Goal: Task Accomplishment & Management: Complete application form

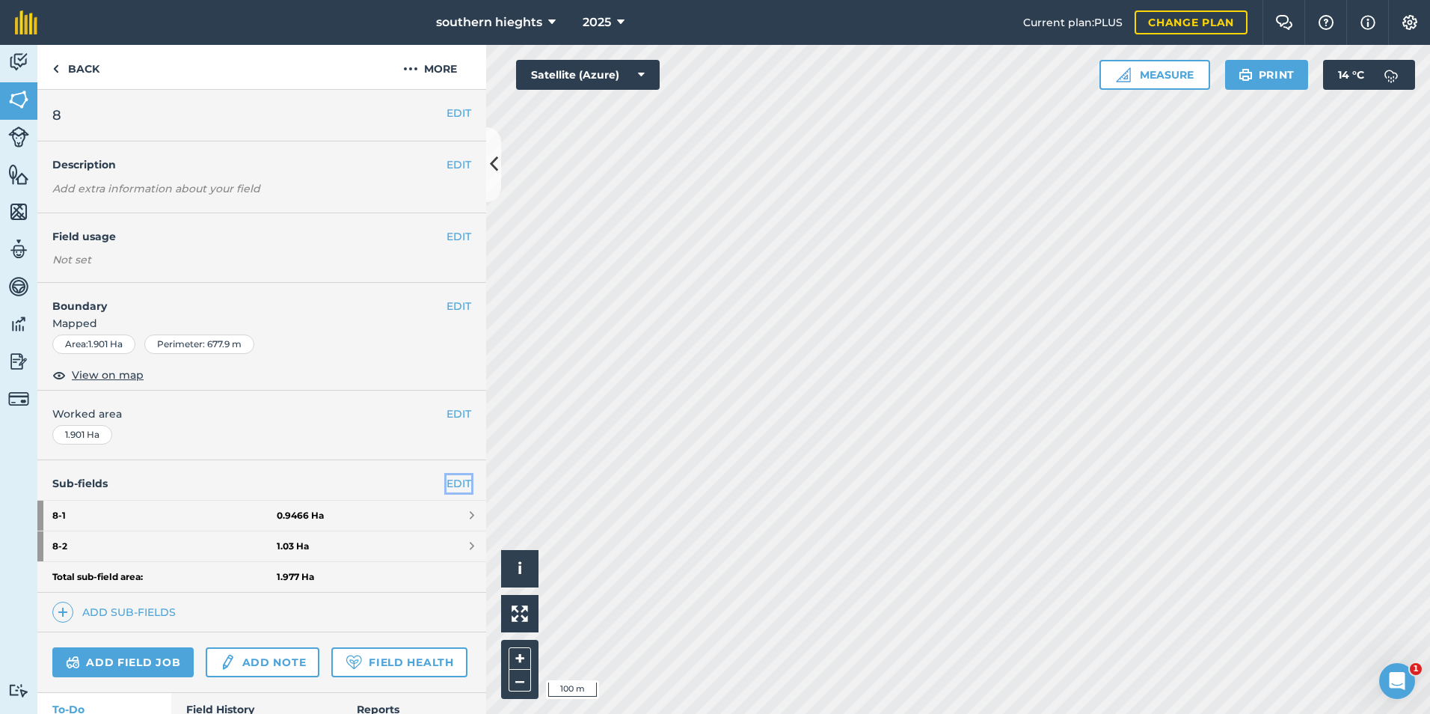
click at [453, 485] on link "EDIT" at bounding box center [459, 483] width 25 height 16
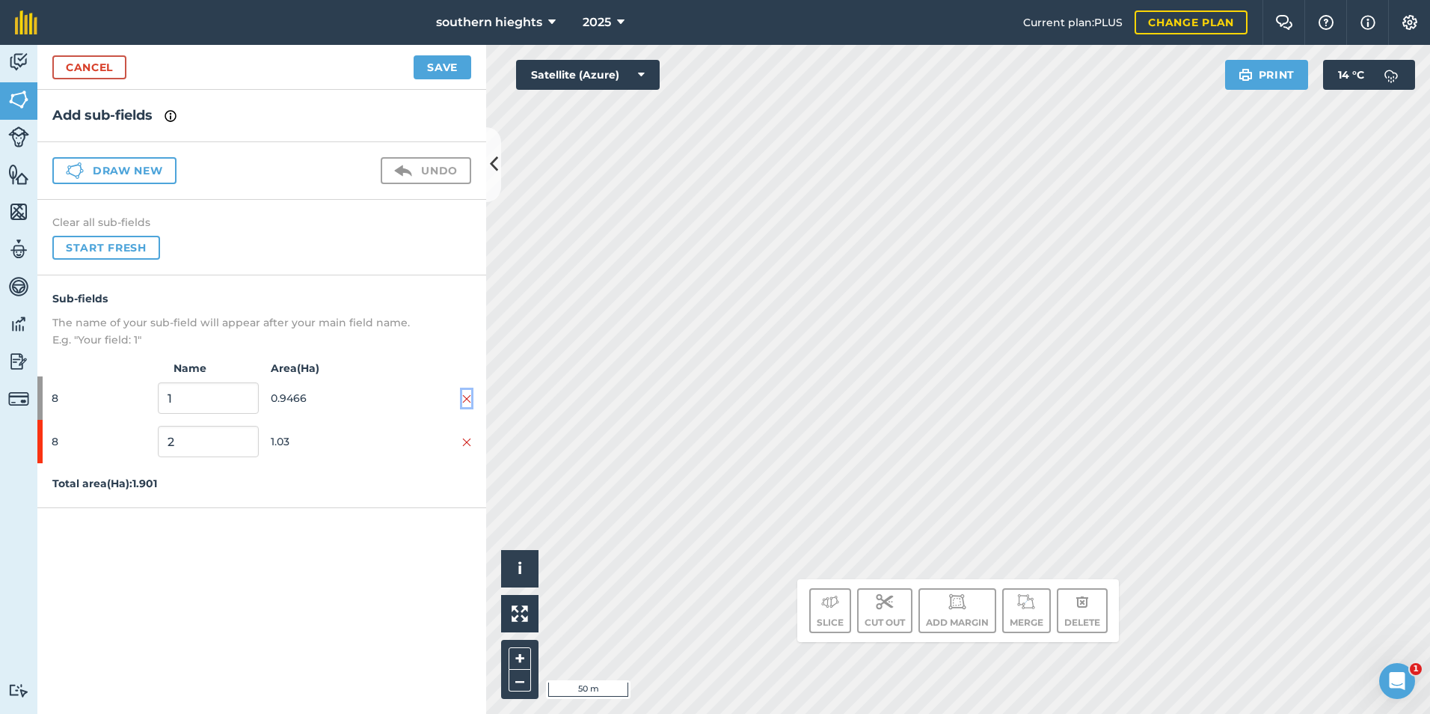
click at [466, 399] on img at bounding box center [466, 399] width 9 height 12
click at [446, 66] on button "Save" at bounding box center [443, 67] width 58 height 24
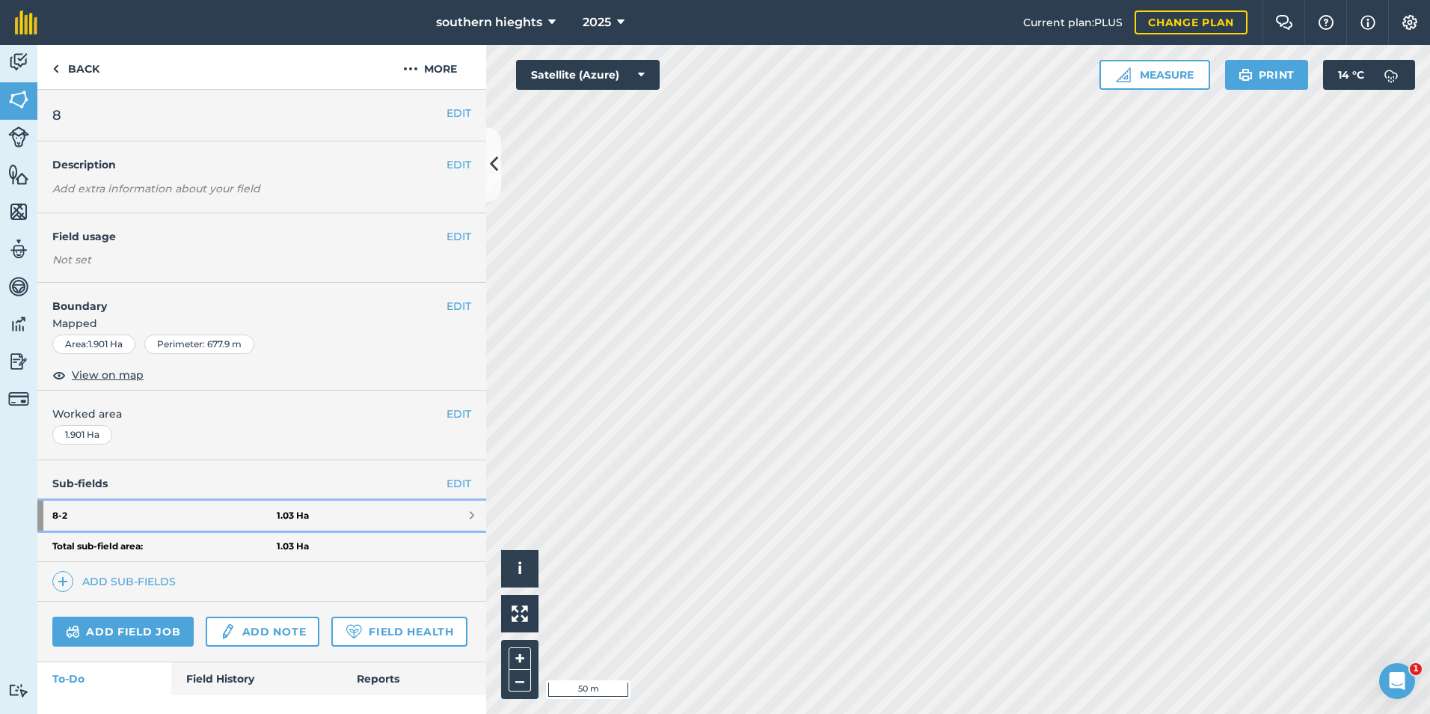
click at [304, 518] on link "8 - 2 1.03 Ha" at bounding box center [261, 515] width 449 height 30
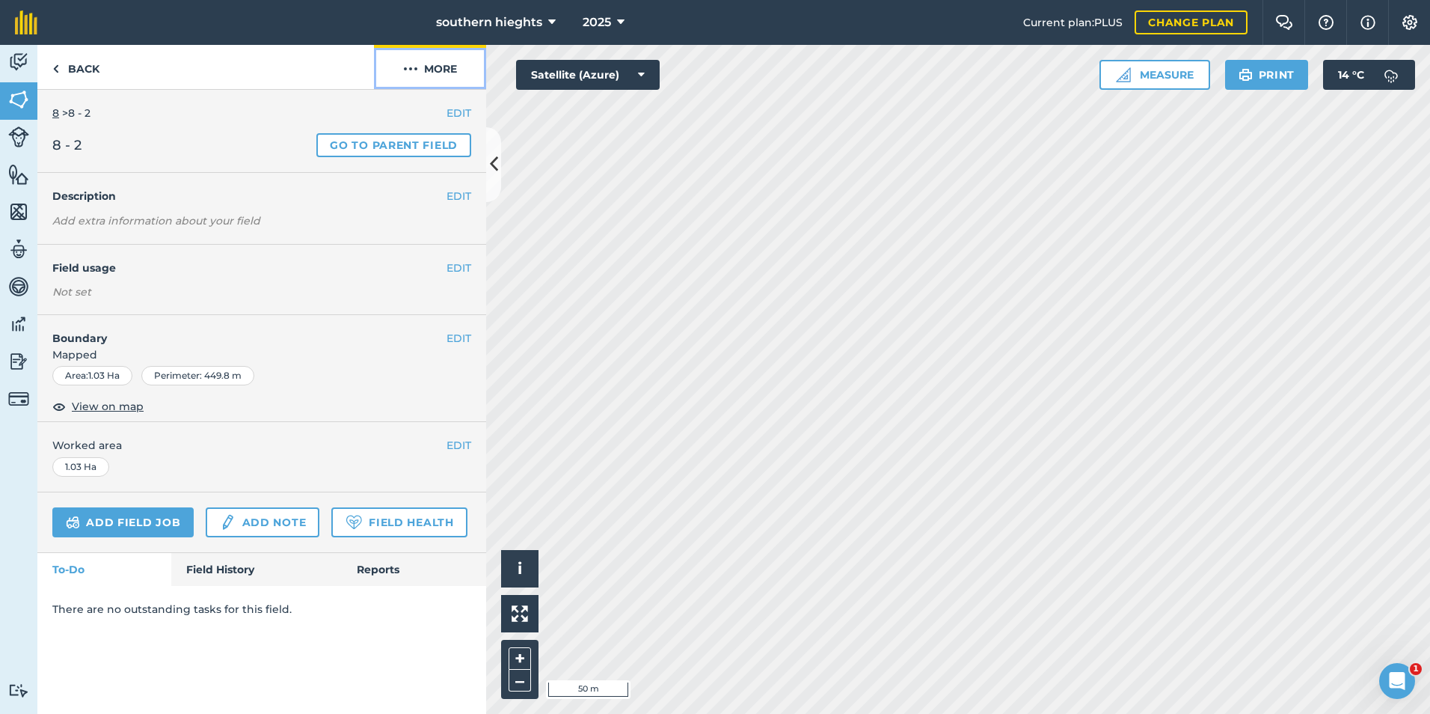
click at [468, 54] on button "More" at bounding box center [430, 67] width 112 height 44
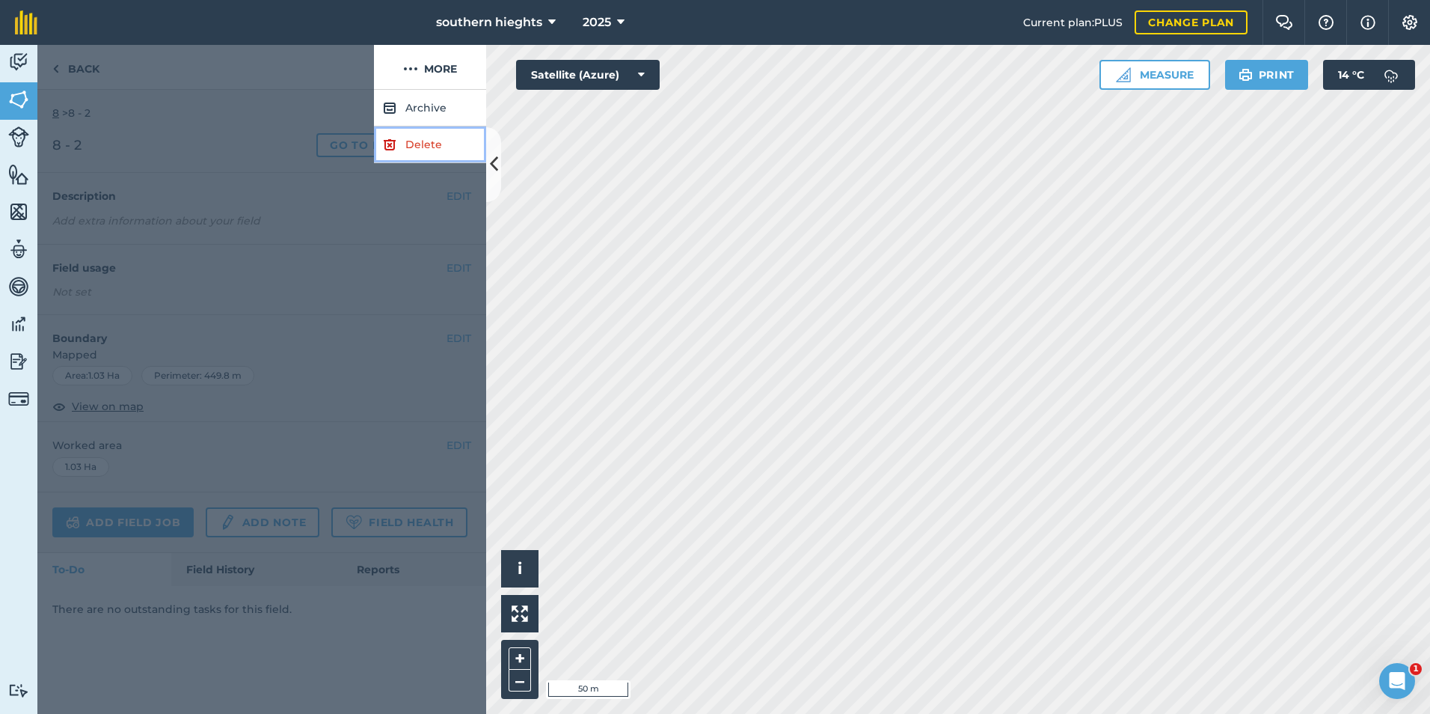
click at [407, 141] on link "Delete" at bounding box center [430, 144] width 112 height 37
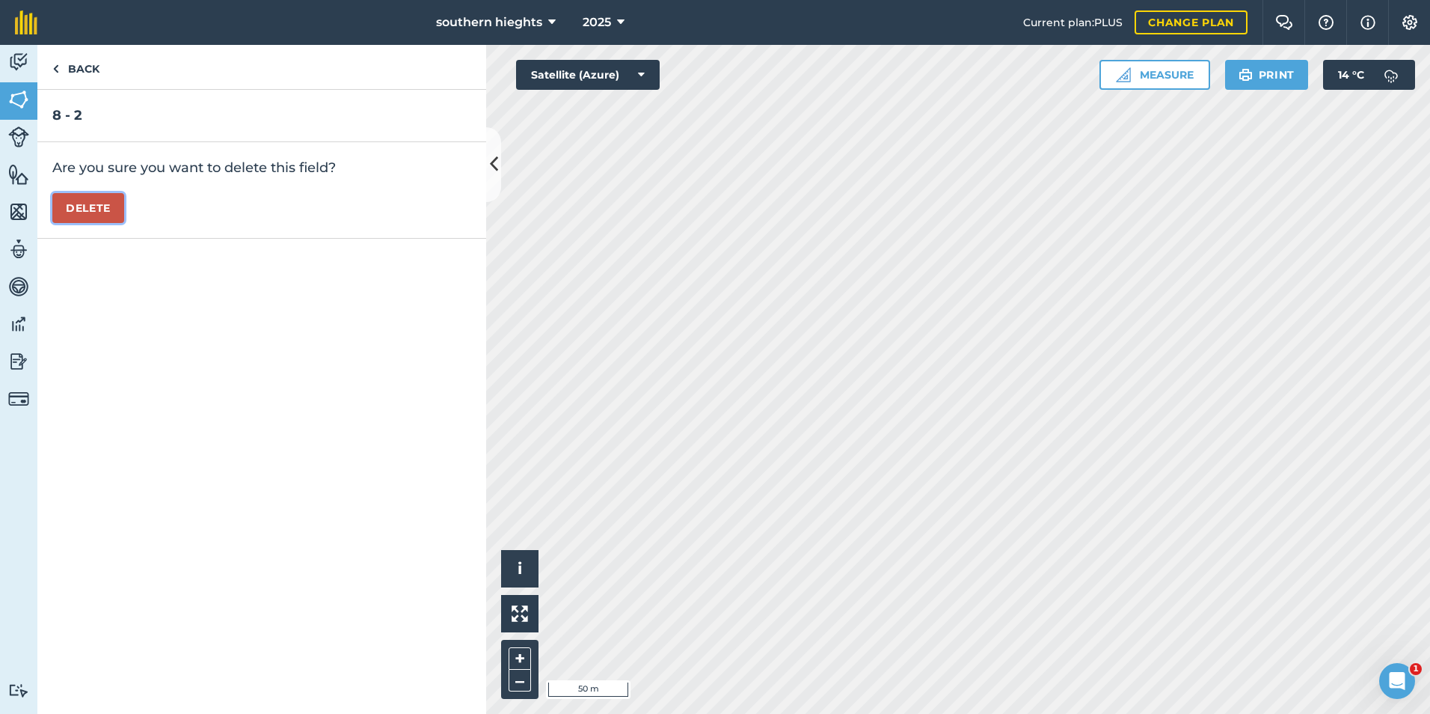
click at [80, 215] on button "Delete" at bounding box center [88, 208] width 72 height 30
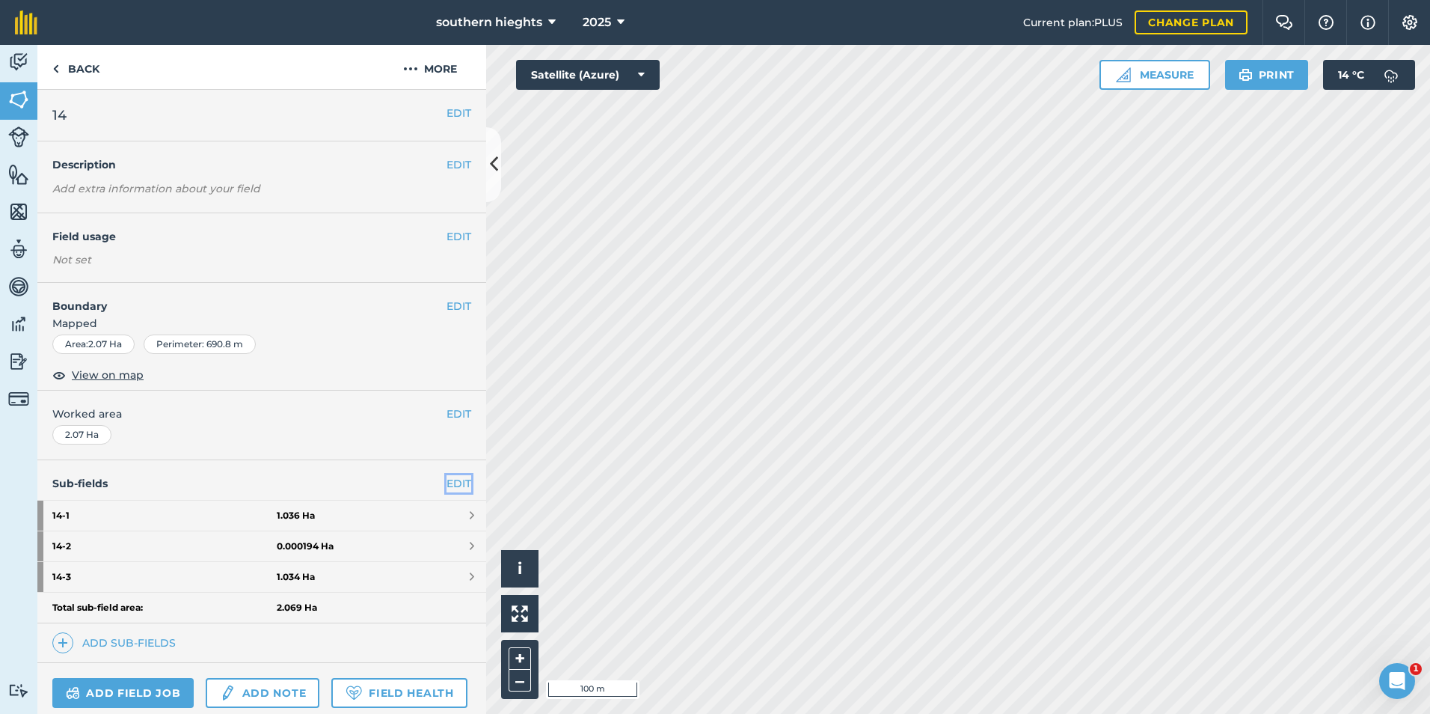
click at [453, 482] on link "EDIT" at bounding box center [459, 483] width 25 height 16
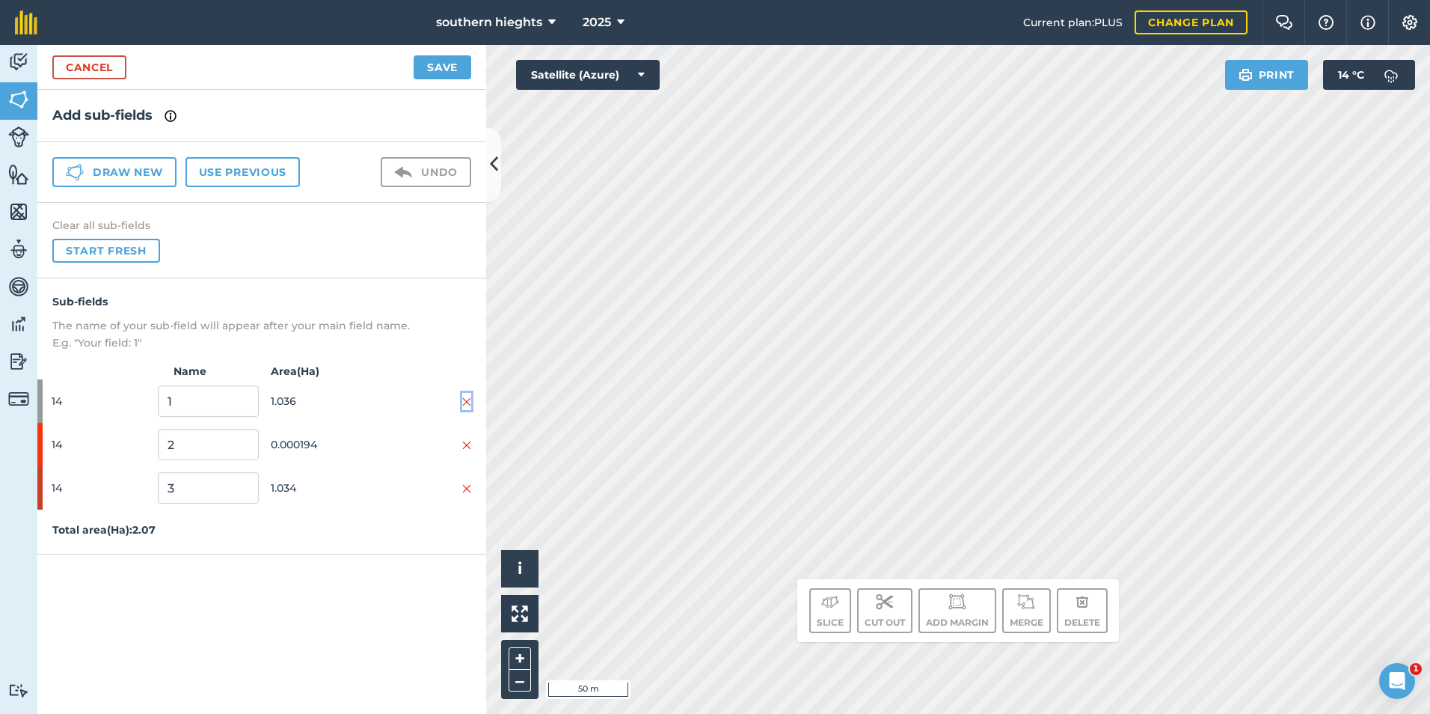
click at [468, 399] on img at bounding box center [466, 402] width 9 height 12
click at [468, 397] on img at bounding box center [466, 402] width 9 height 12
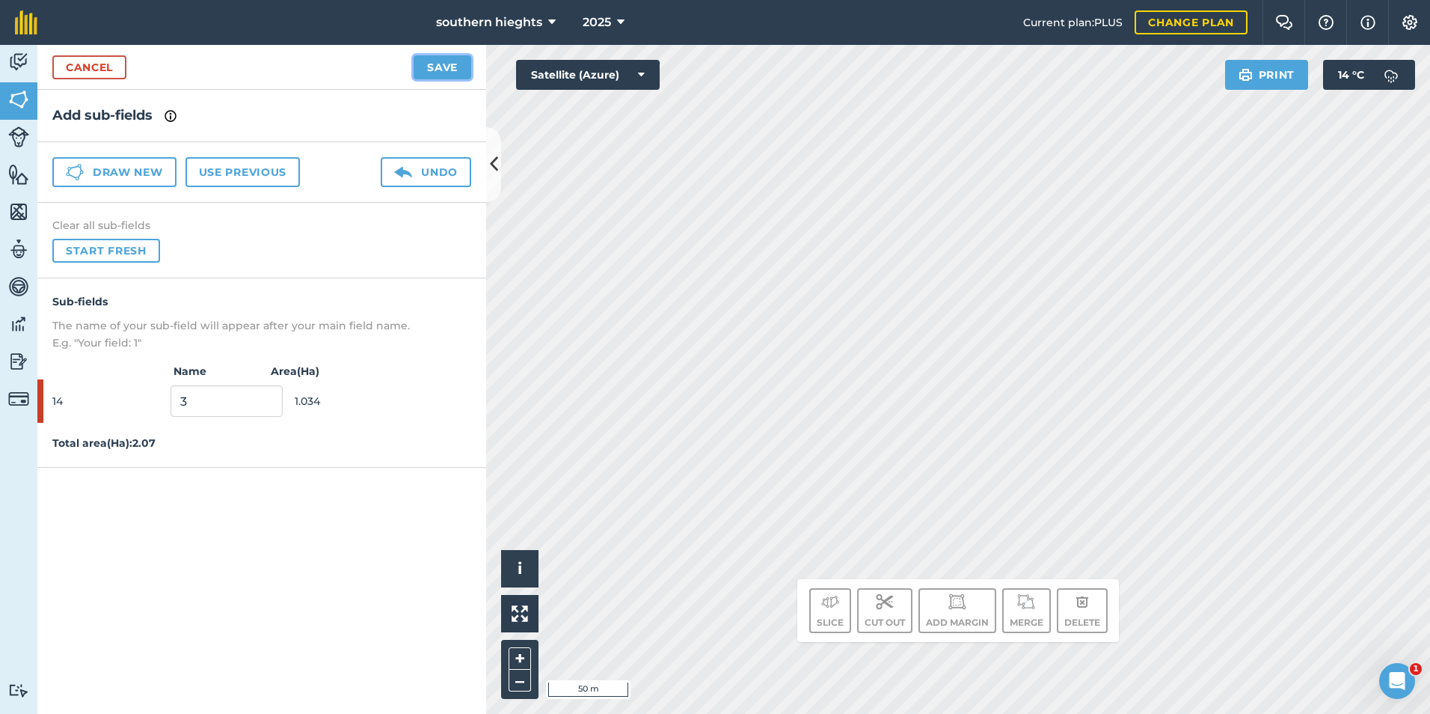
click at [444, 64] on button "Save" at bounding box center [443, 67] width 58 height 24
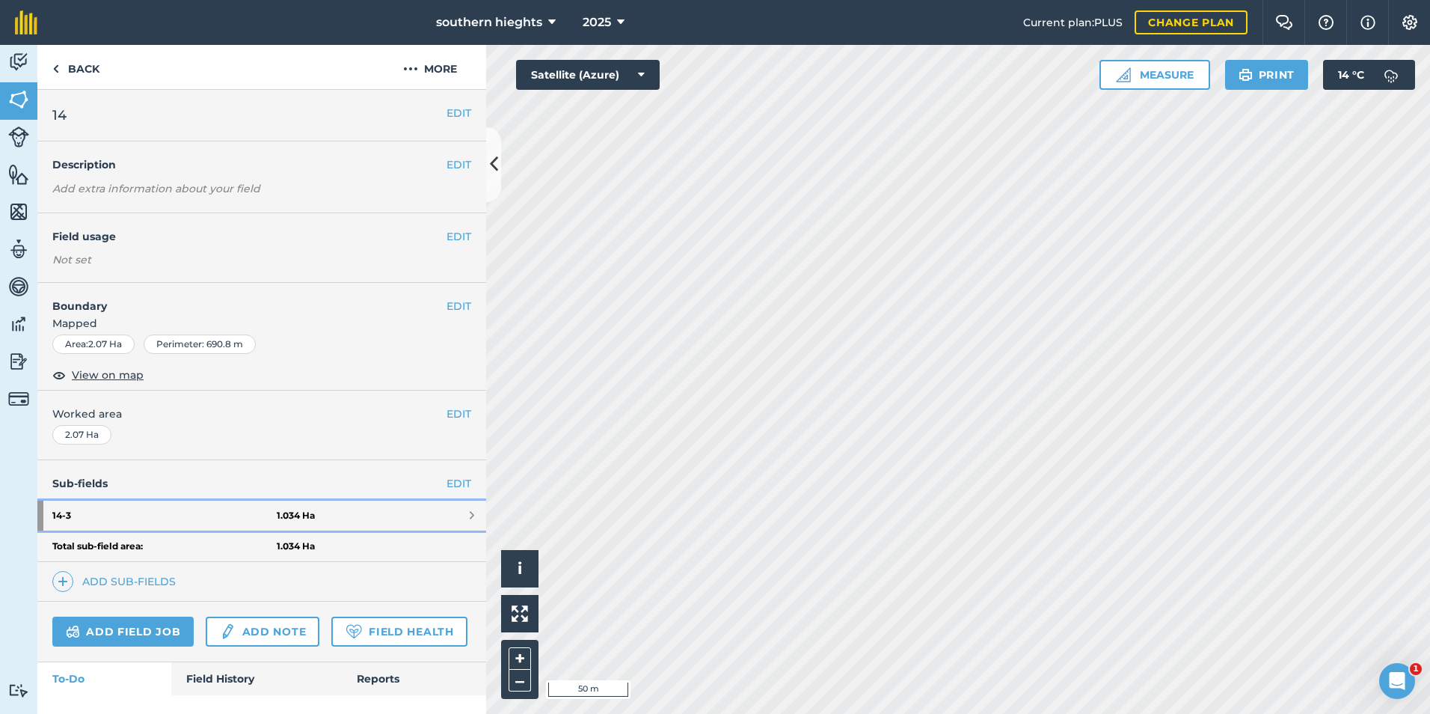
click at [321, 518] on link "14 - 3 1.034 Ha" at bounding box center [261, 515] width 449 height 30
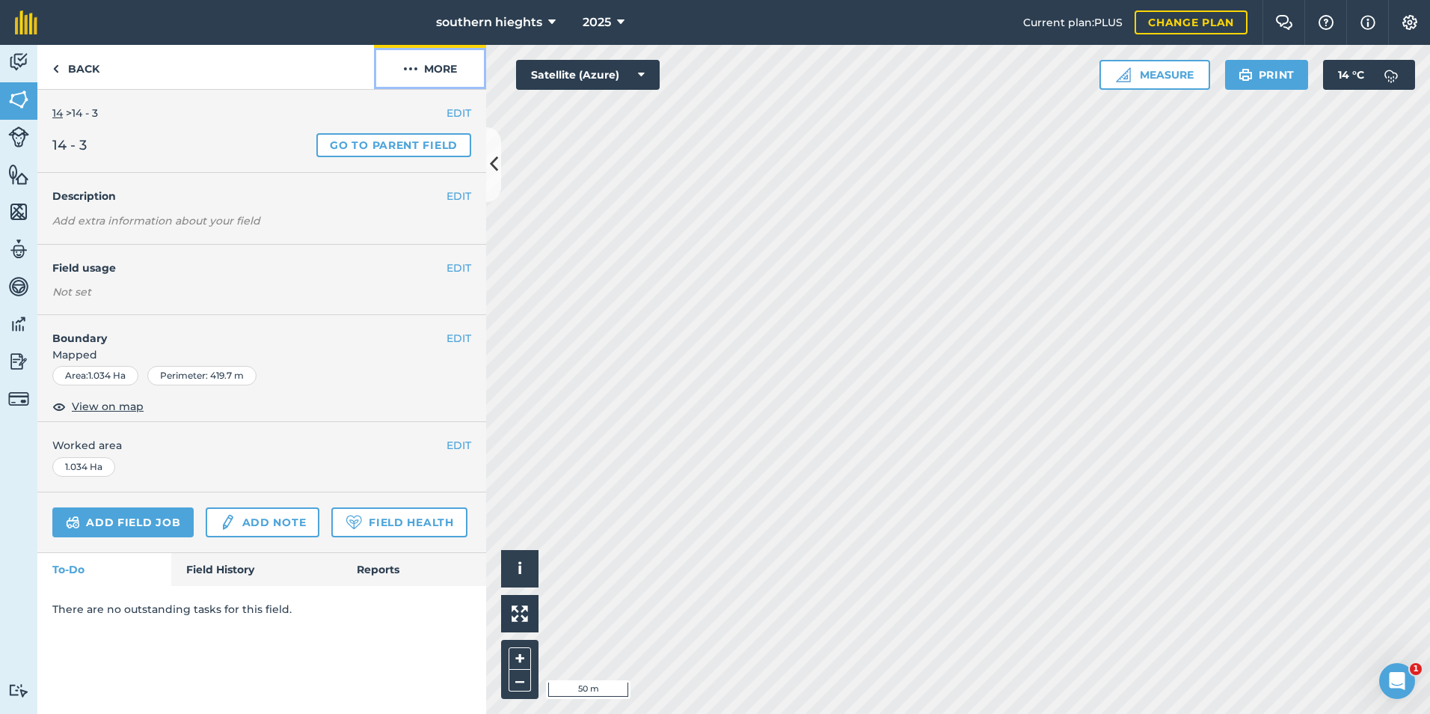
click at [436, 70] on button "More" at bounding box center [430, 67] width 112 height 44
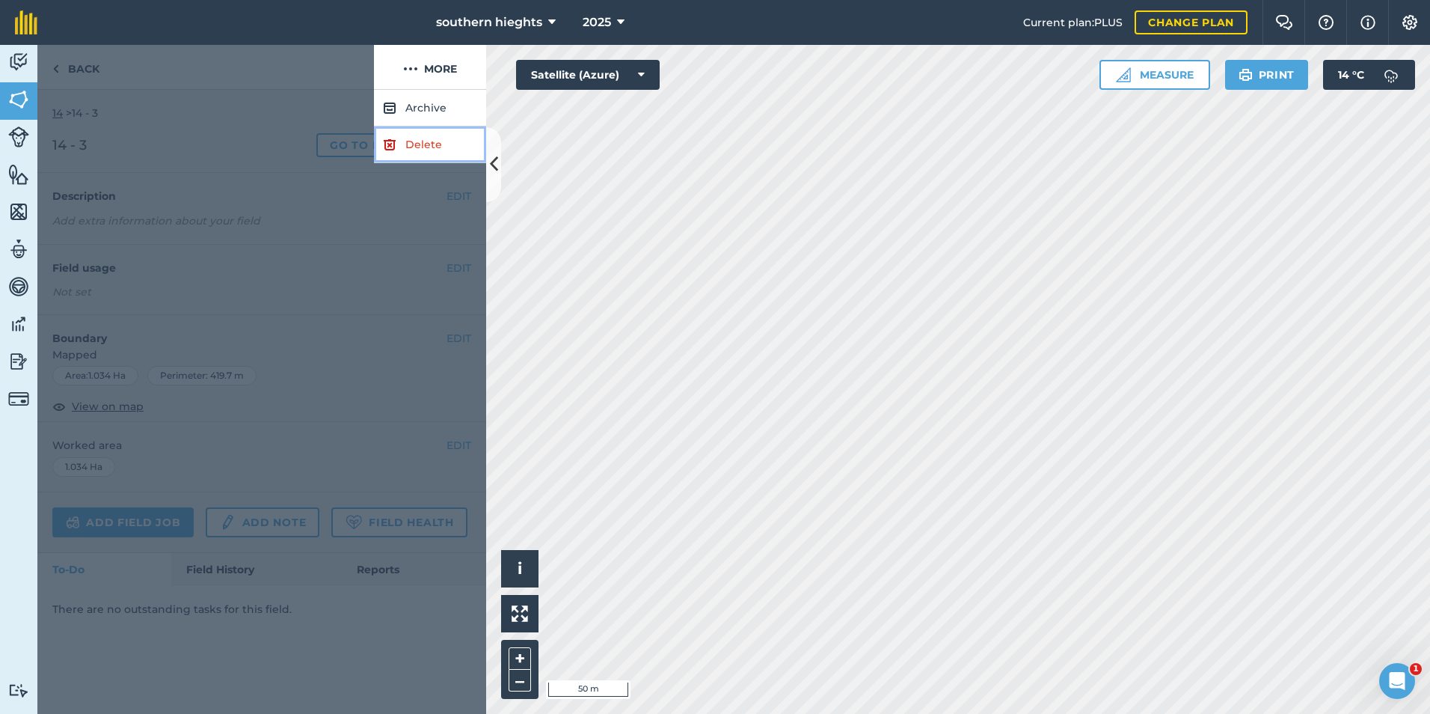
click at [439, 141] on link "Delete" at bounding box center [430, 144] width 112 height 37
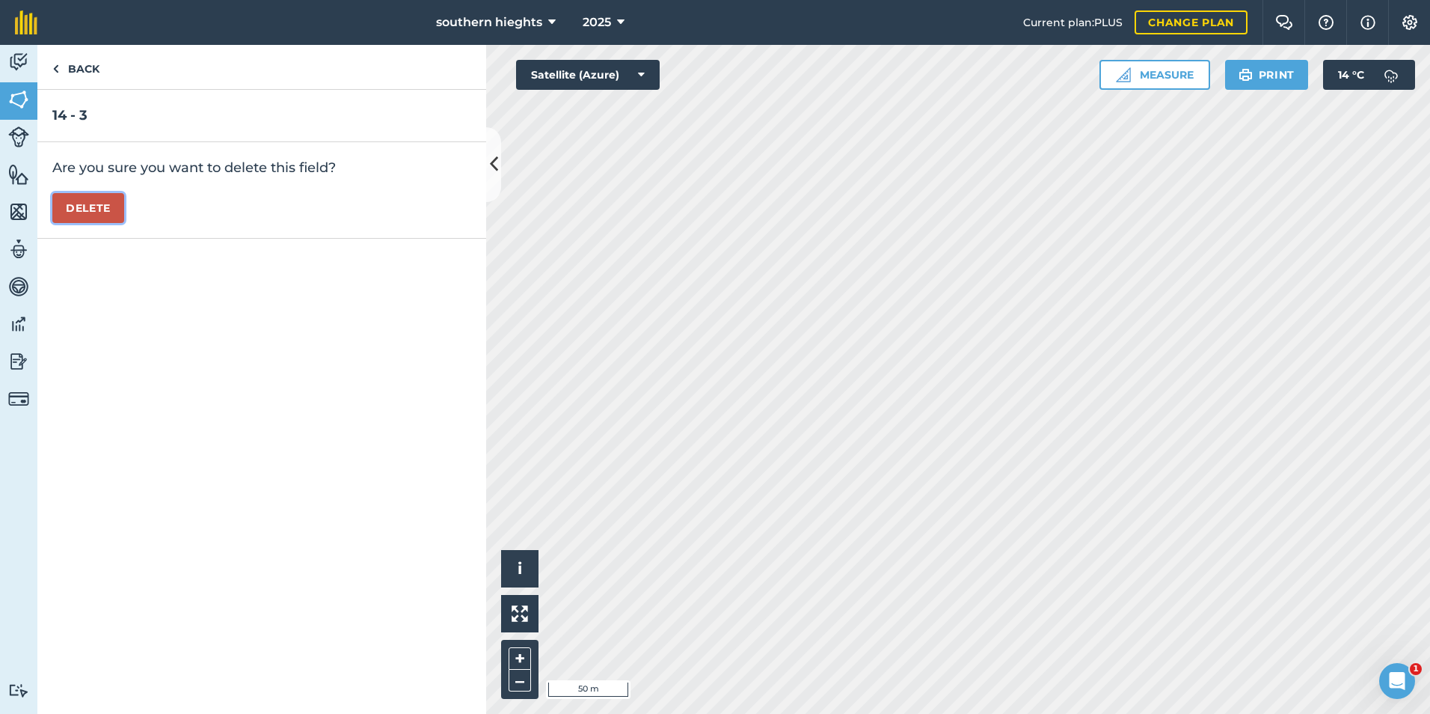
click at [107, 219] on button "Delete" at bounding box center [88, 208] width 72 height 30
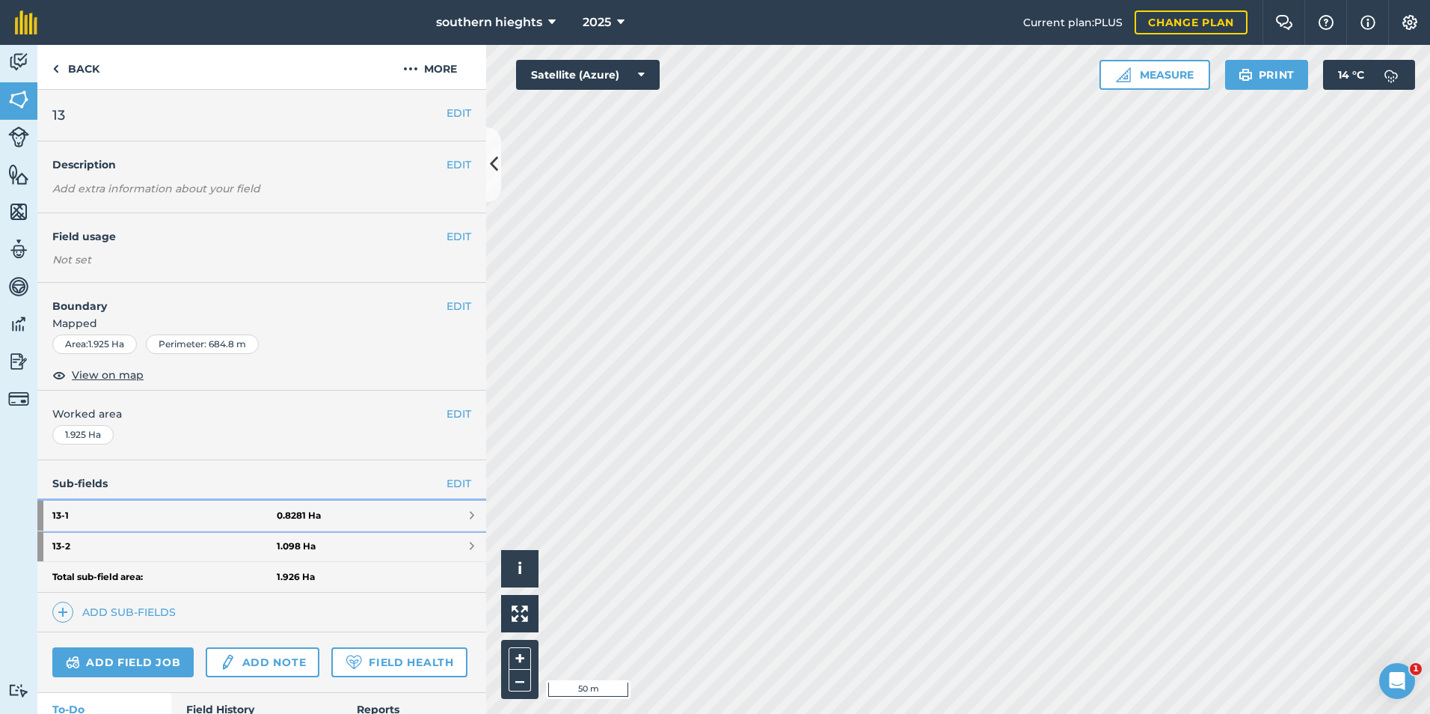
click at [361, 515] on link "13 - 1 0.8281 Ha" at bounding box center [261, 515] width 449 height 30
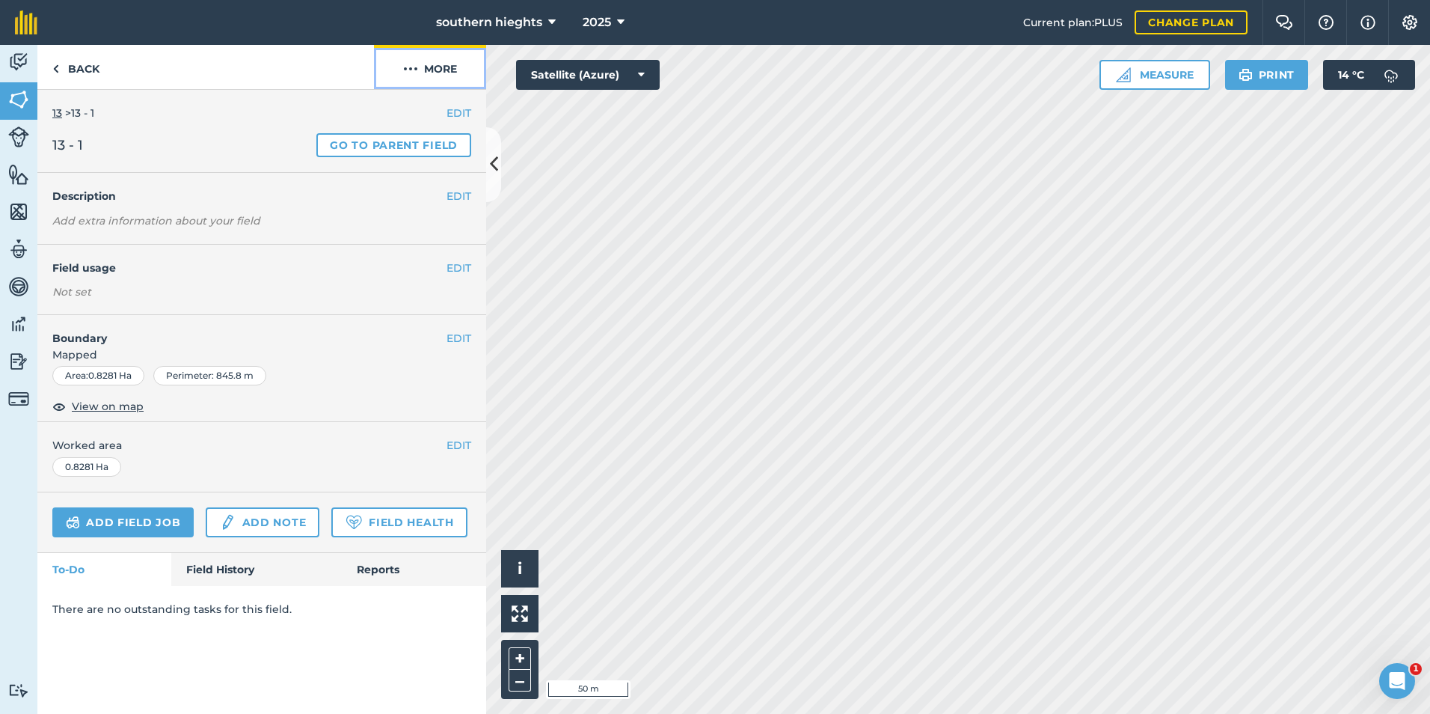
click at [442, 67] on button "More" at bounding box center [430, 67] width 112 height 44
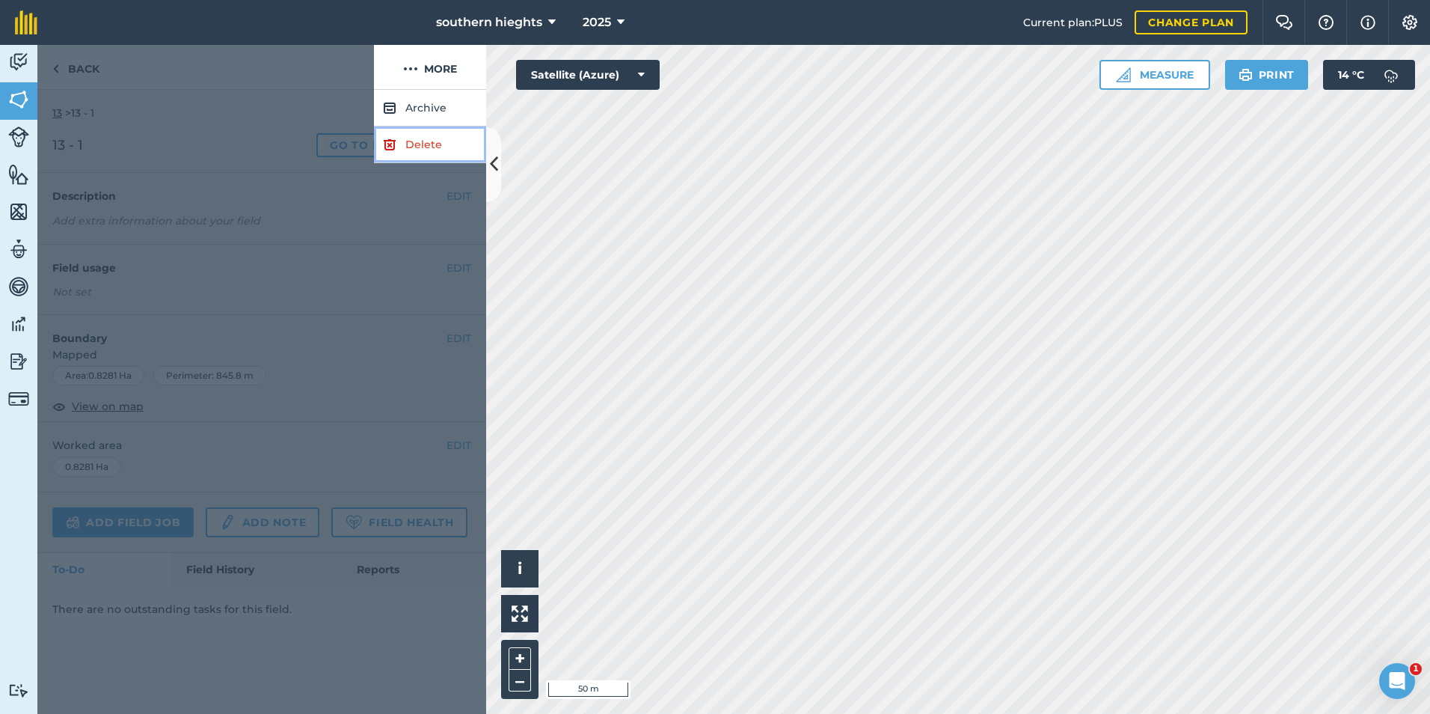
click at [418, 147] on link "Delete" at bounding box center [430, 144] width 112 height 37
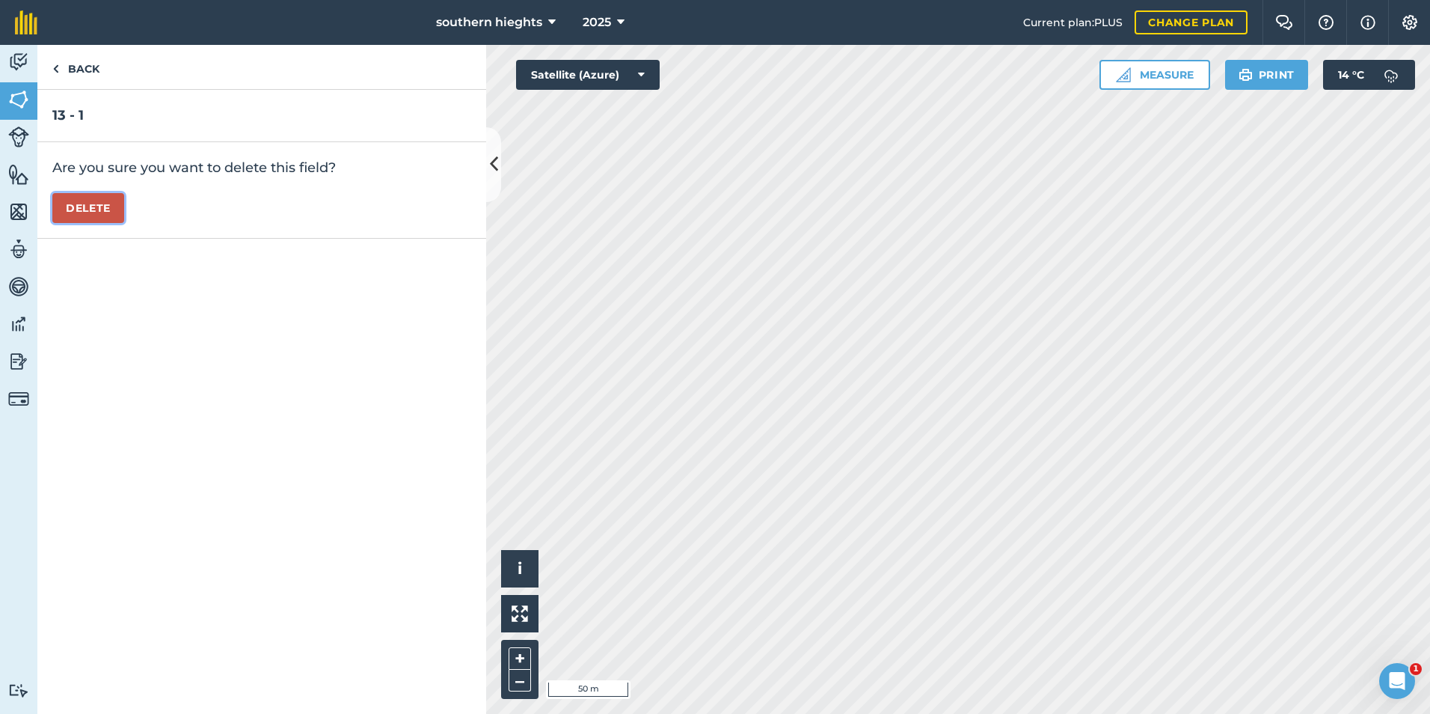
click at [94, 217] on button "Delete" at bounding box center [88, 208] width 72 height 30
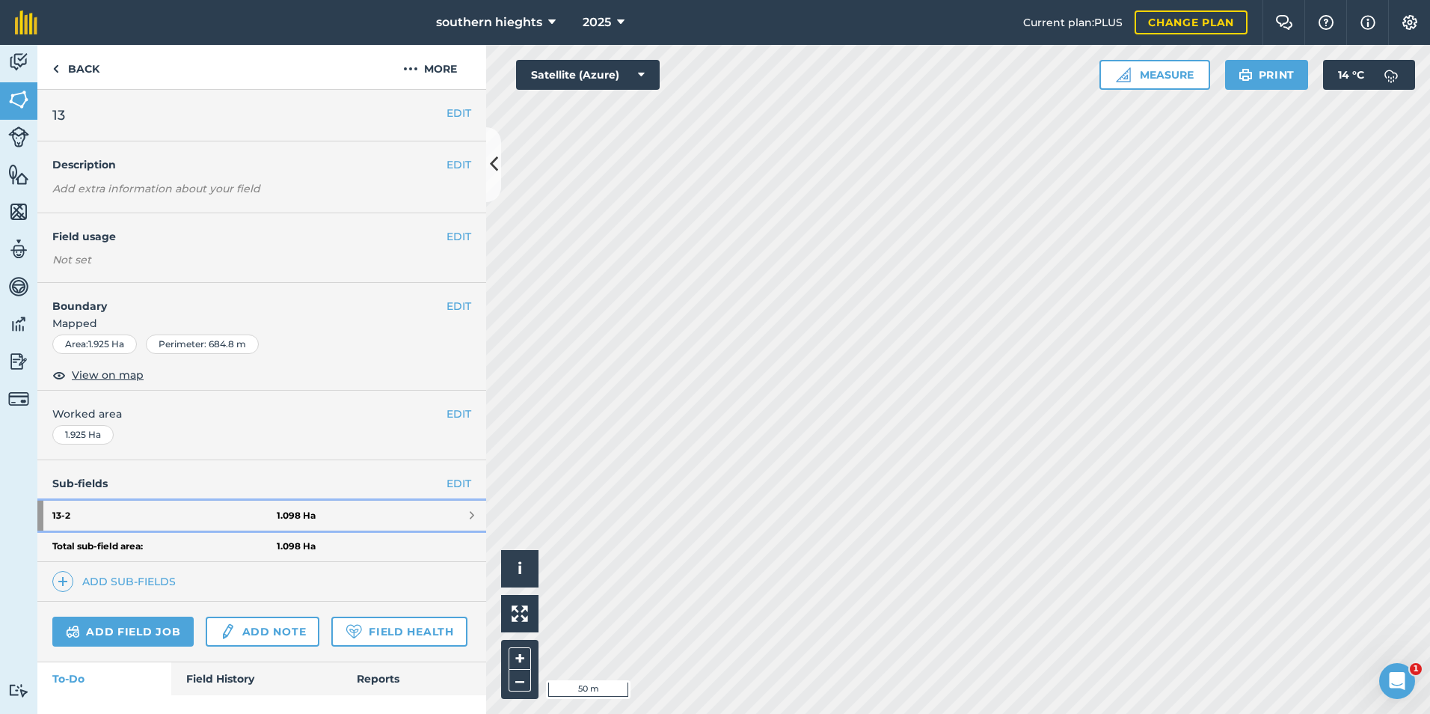
click at [328, 511] on link "13 - 2 1.098 Ha" at bounding box center [261, 515] width 449 height 30
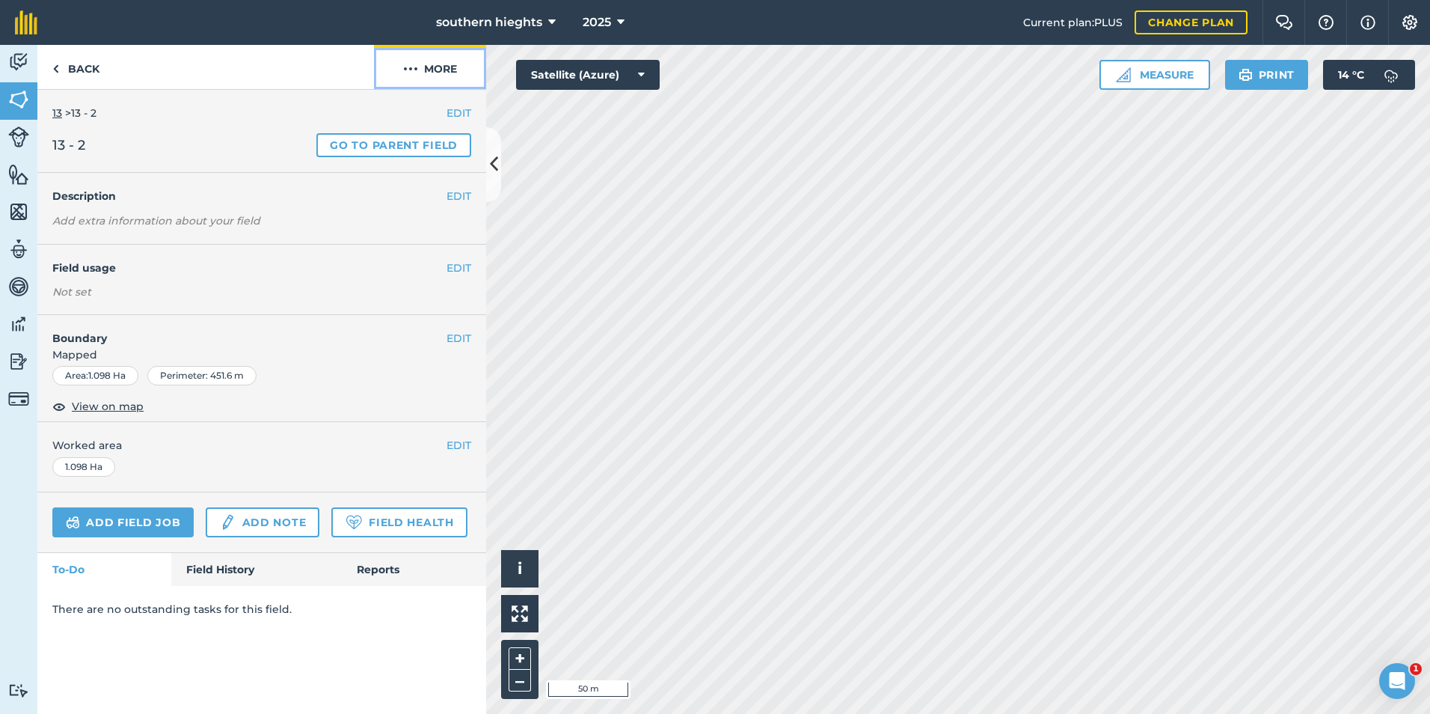
click at [442, 67] on button "More" at bounding box center [430, 67] width 112 height 44
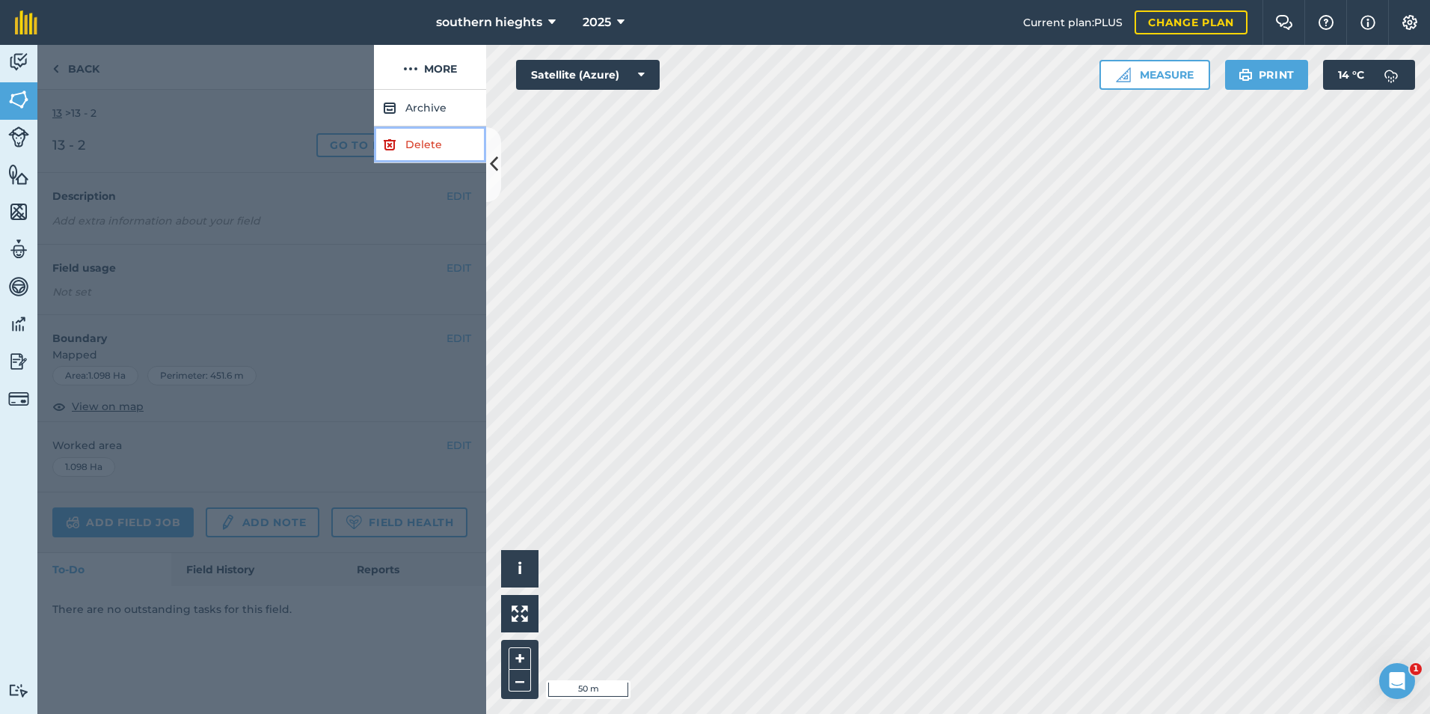
click at [420, 132] on link "Delete" at bounding box center [430, 144] width 112 height 37
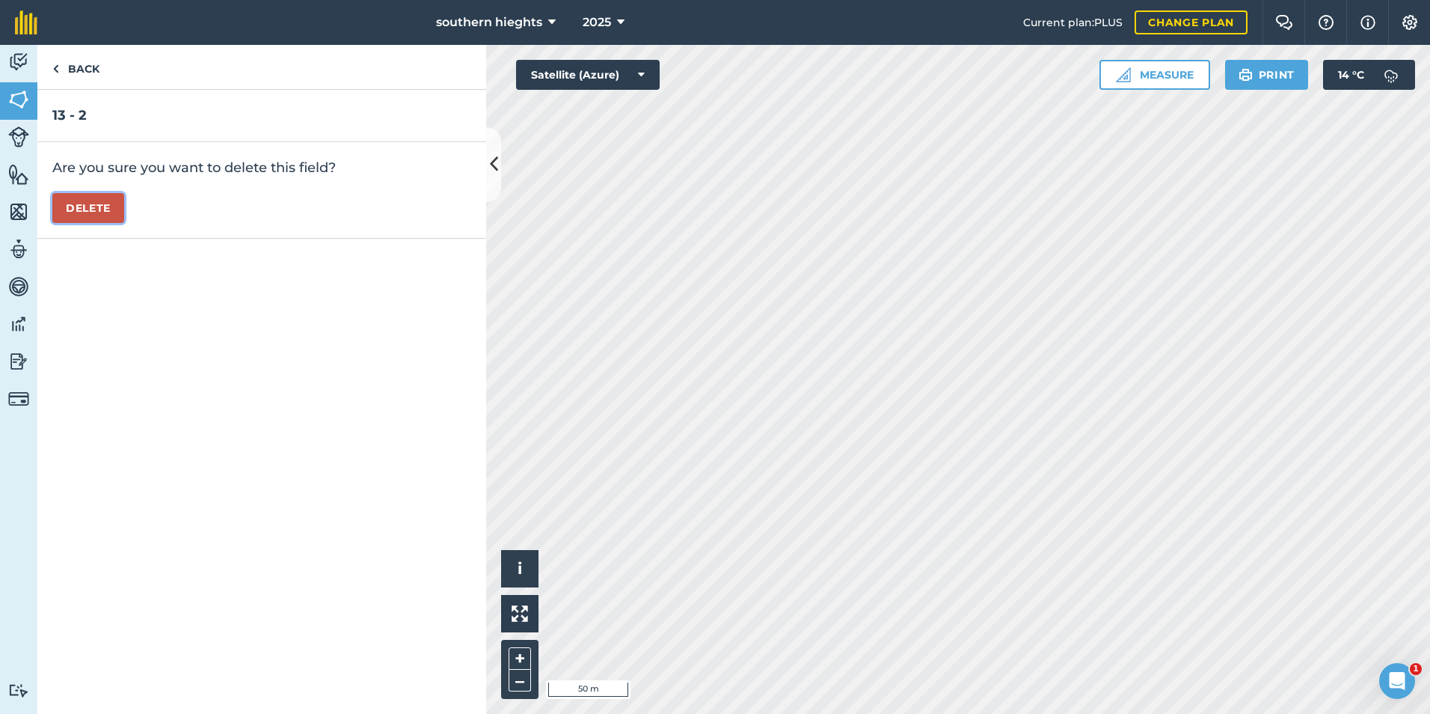
click at [88, 208] on button "Delete" at bounding box center [88, 208] width 72 height 30
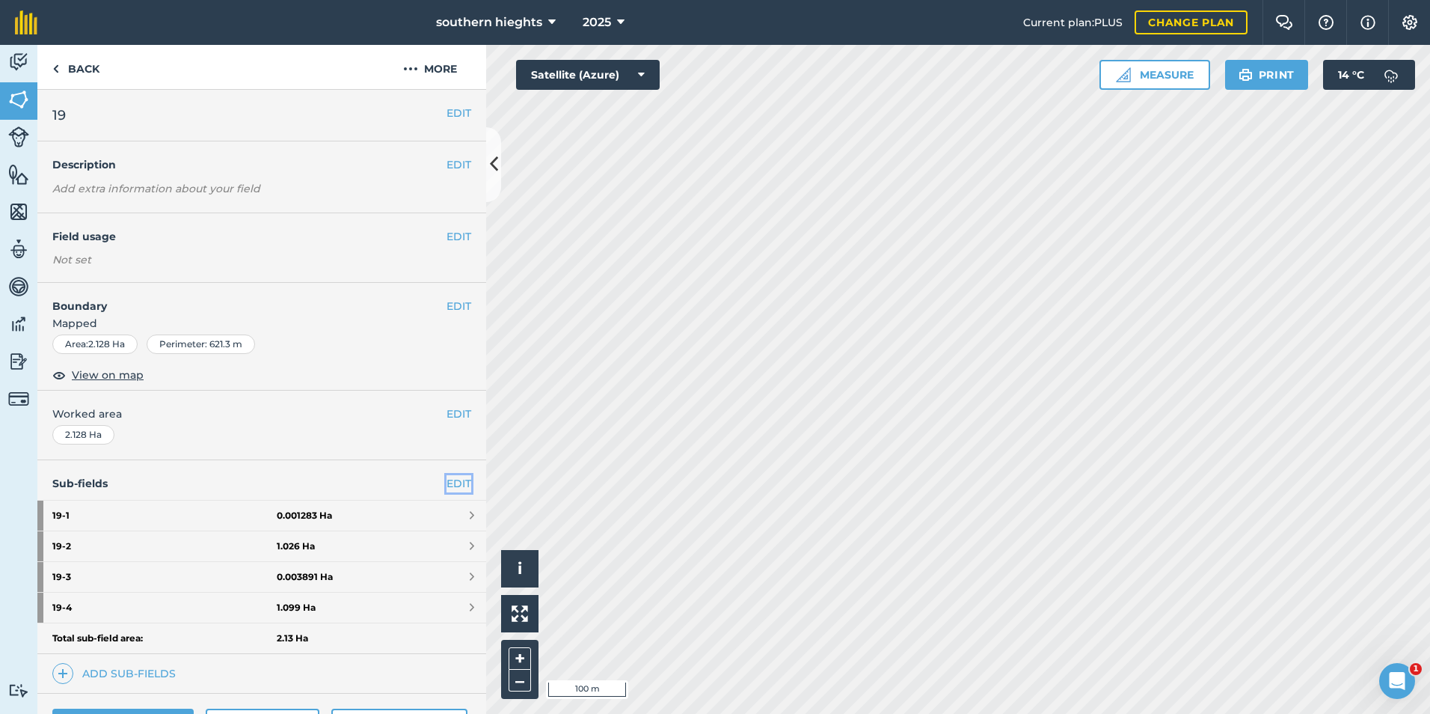
click at [451, 486] on link "EDIT" at bounding box center [459, 483] width 25 height 16
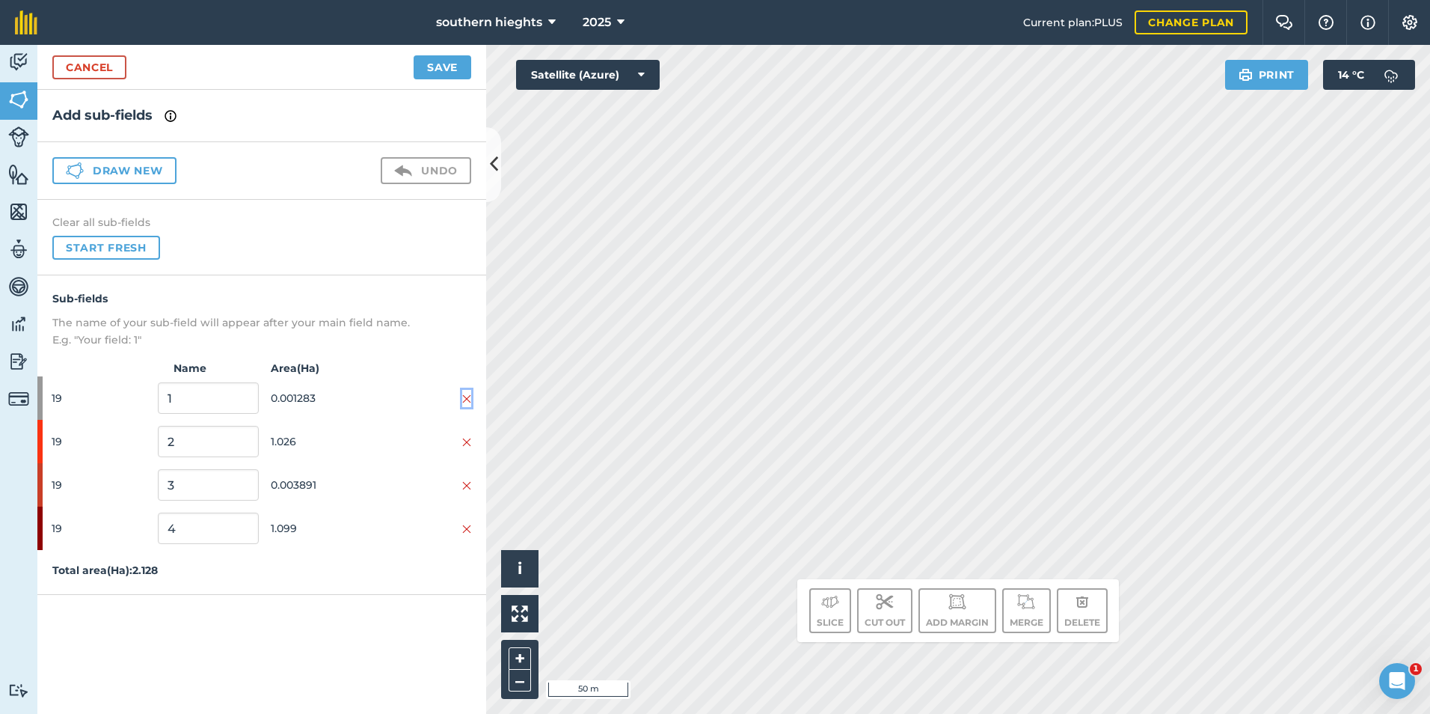
click at [464, 396] on img at bounding box center [466, 399] width 9 height 12
click at [466, 395] on img at bounding box center [466, 399] width 9 height 12
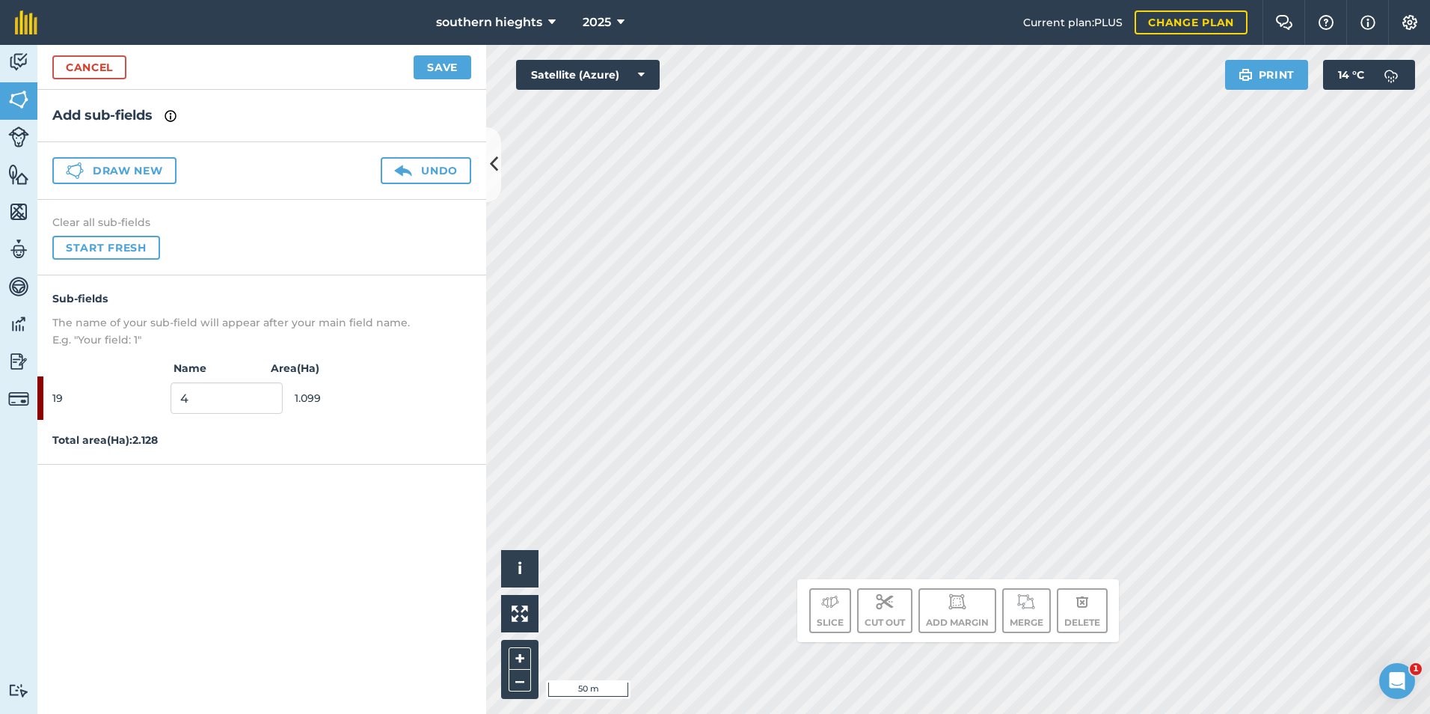
click at [463, 79] on div "Cancel Save" at bounding box center [261, 67] width 449 height 45
click at [457, 67] on button "Save" at bounding box center [443, 67] width 58 height 24
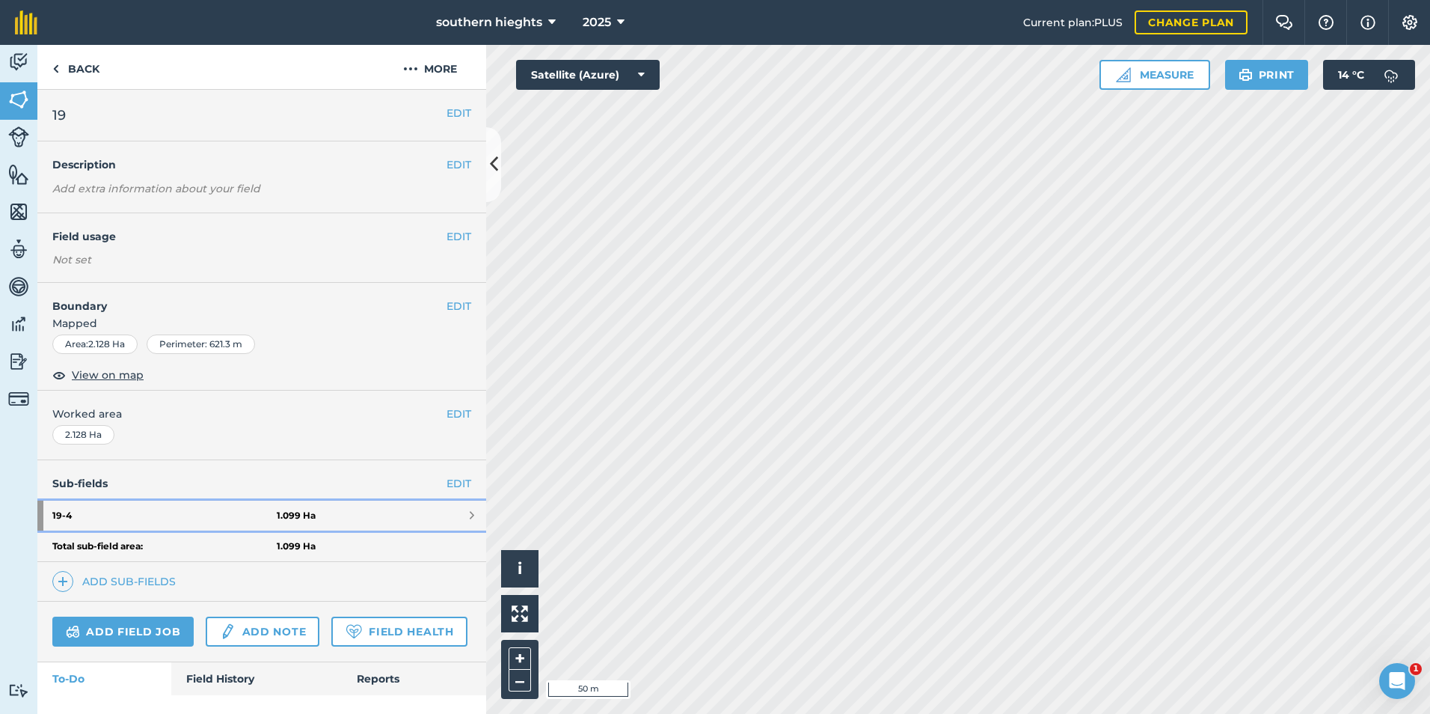
click at [337, 512] on link "19 - 4 1.099 Ha" at bounding box center [261, 515] width 449 height 30
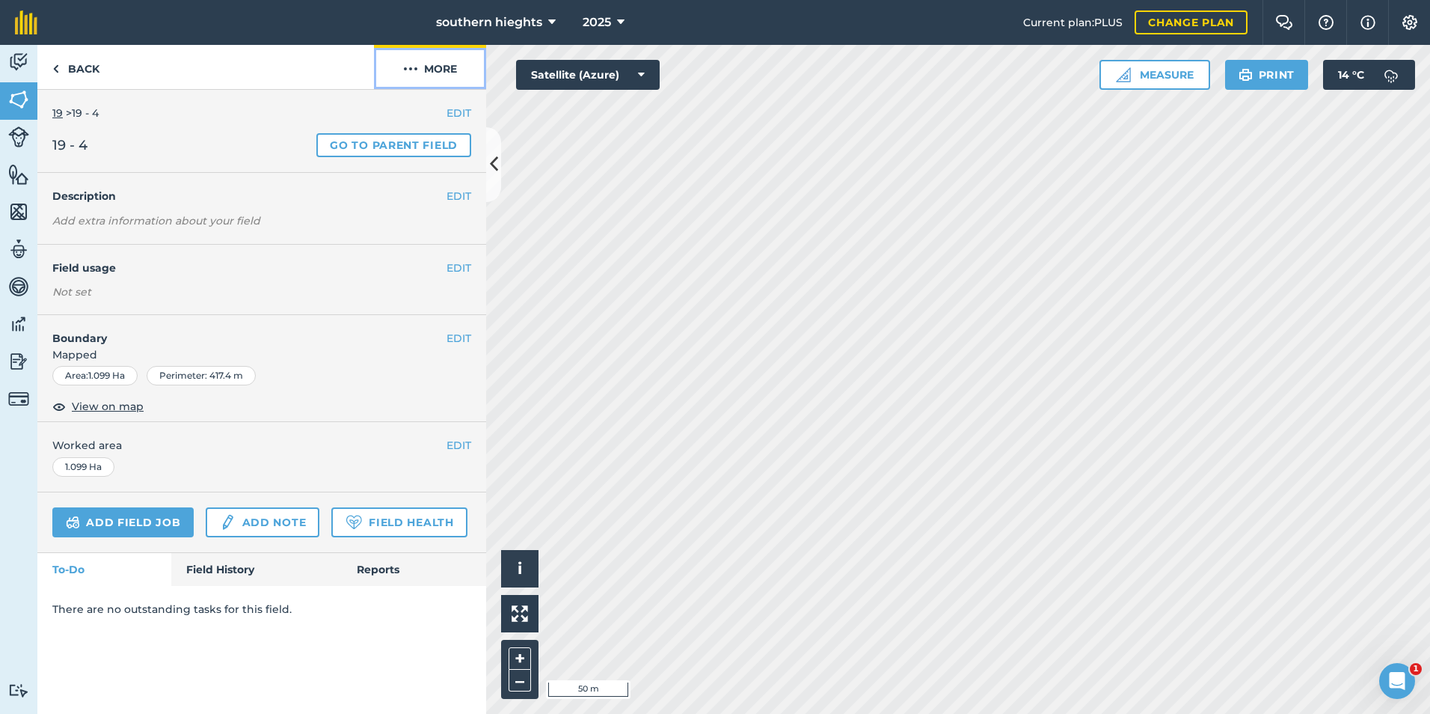
click at [450, 71] on button "More" at bounding box center [430, 67] width 112 height 44
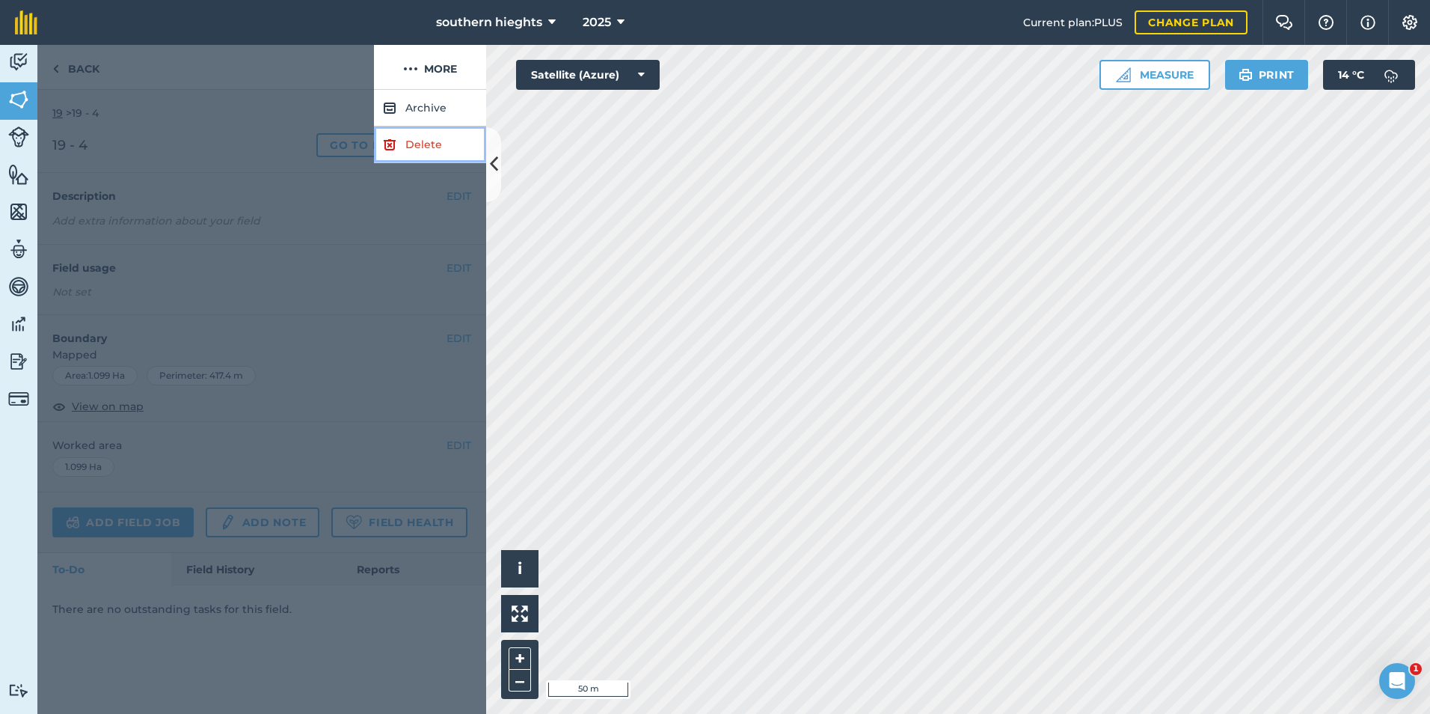
click at [419, 146] on link "Delete" at bounding box center [430, 144] width 112 height 37
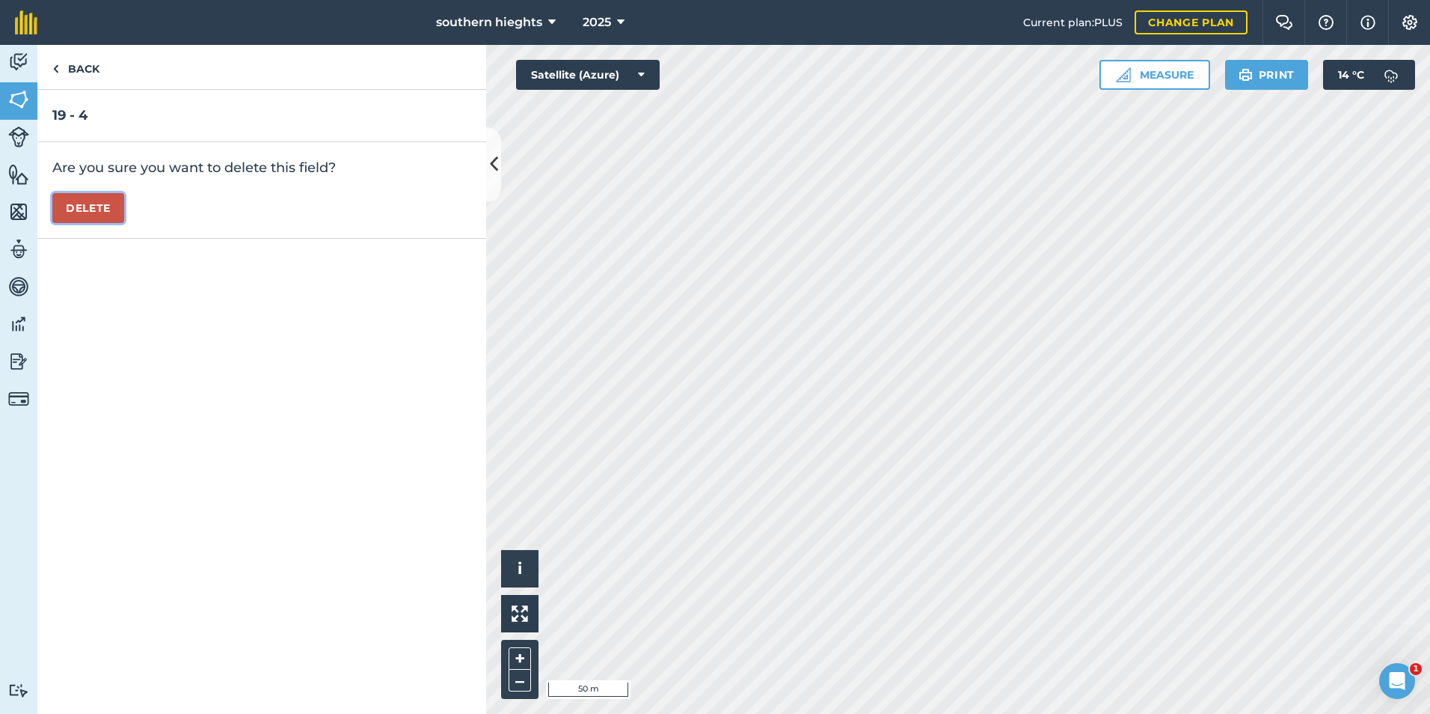
click at [105, 212] on button "Delete" at bounding box center [88, 208] width 72 height 30
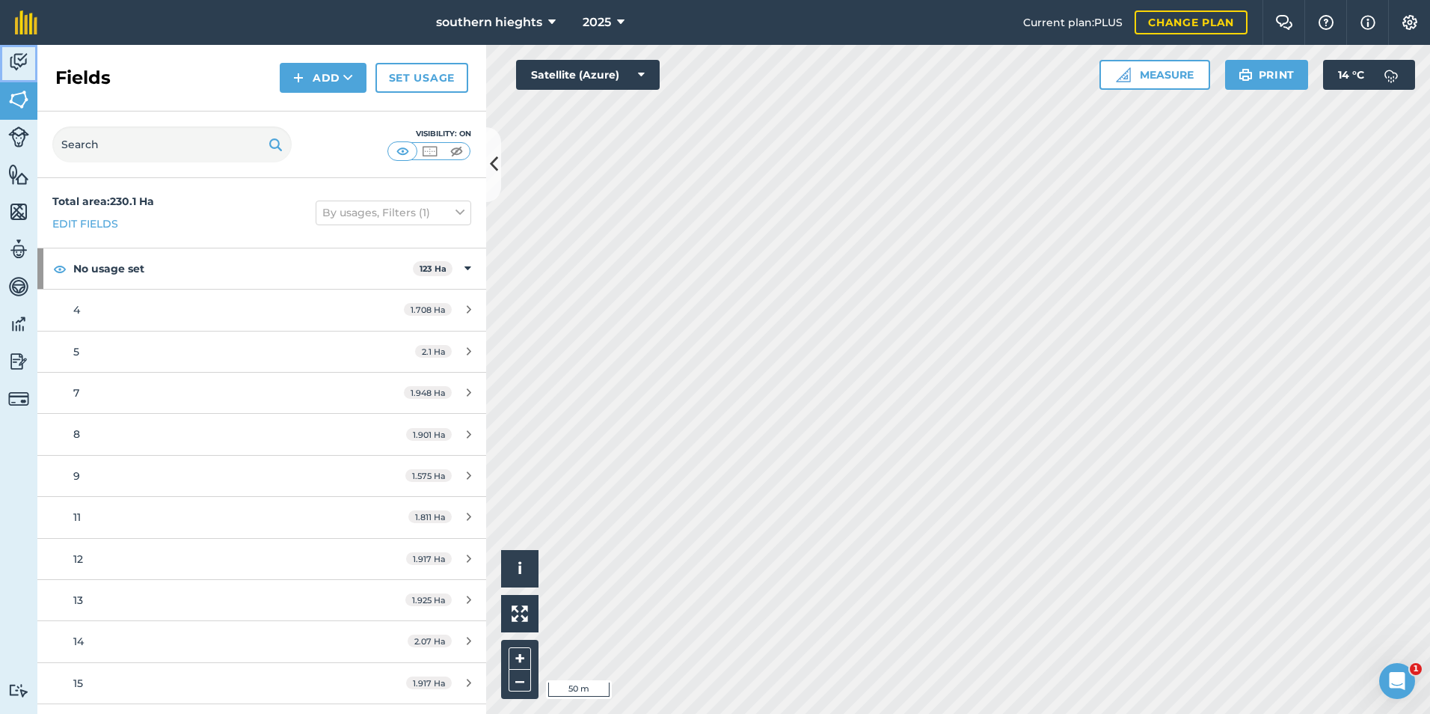
click at [19, 59] on img at bounding box center [18, 62] width 21 height 22
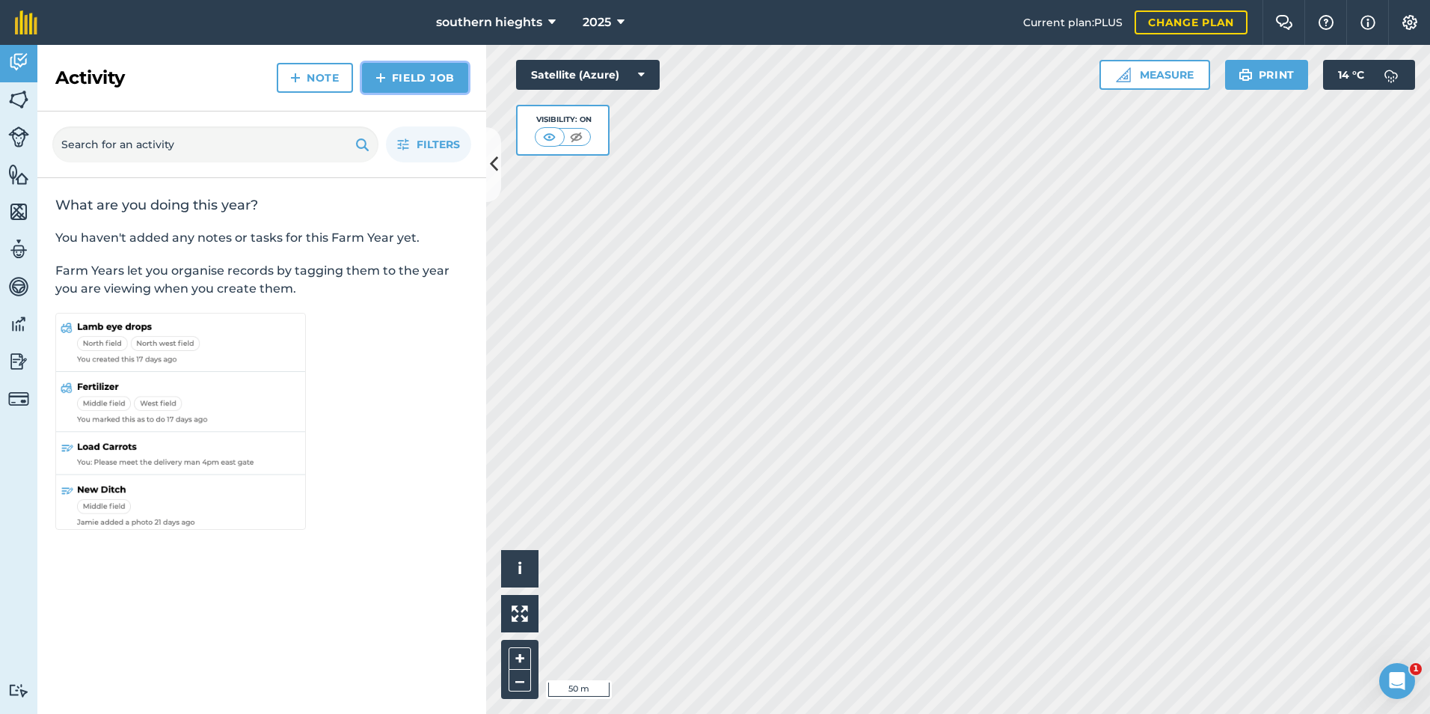
click at [426, 75] on link "Field Job" at bounding box center [415, 78] width 106 height 30
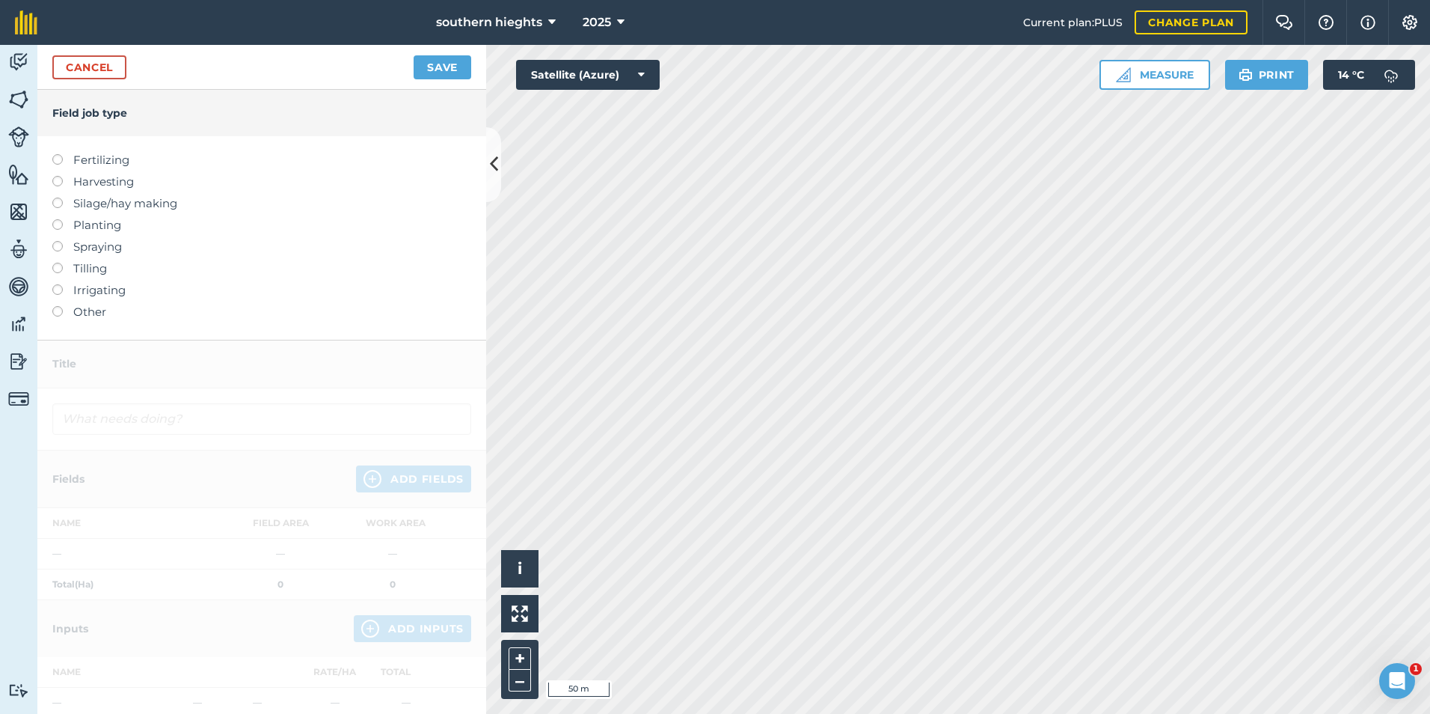
click at [58, 176] on label at bounding box center [62, 176] width 21 height 0
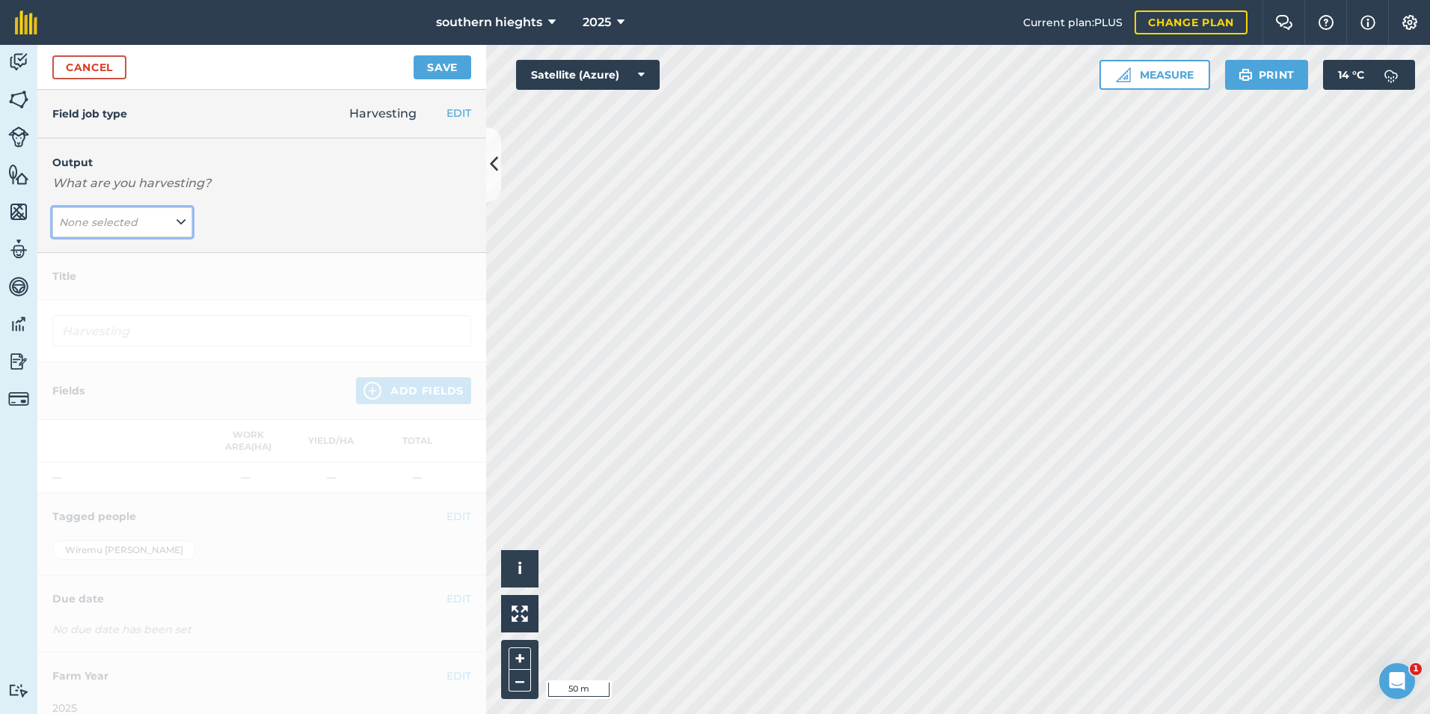
click at [177, 225] on icon at bounding box center [181, 222] width 9 height 16
click at [125, 254] on button "grass silage ( t )" at bounding box center [122, 252] width 140 height 28
type input "Harvesting grass silage"
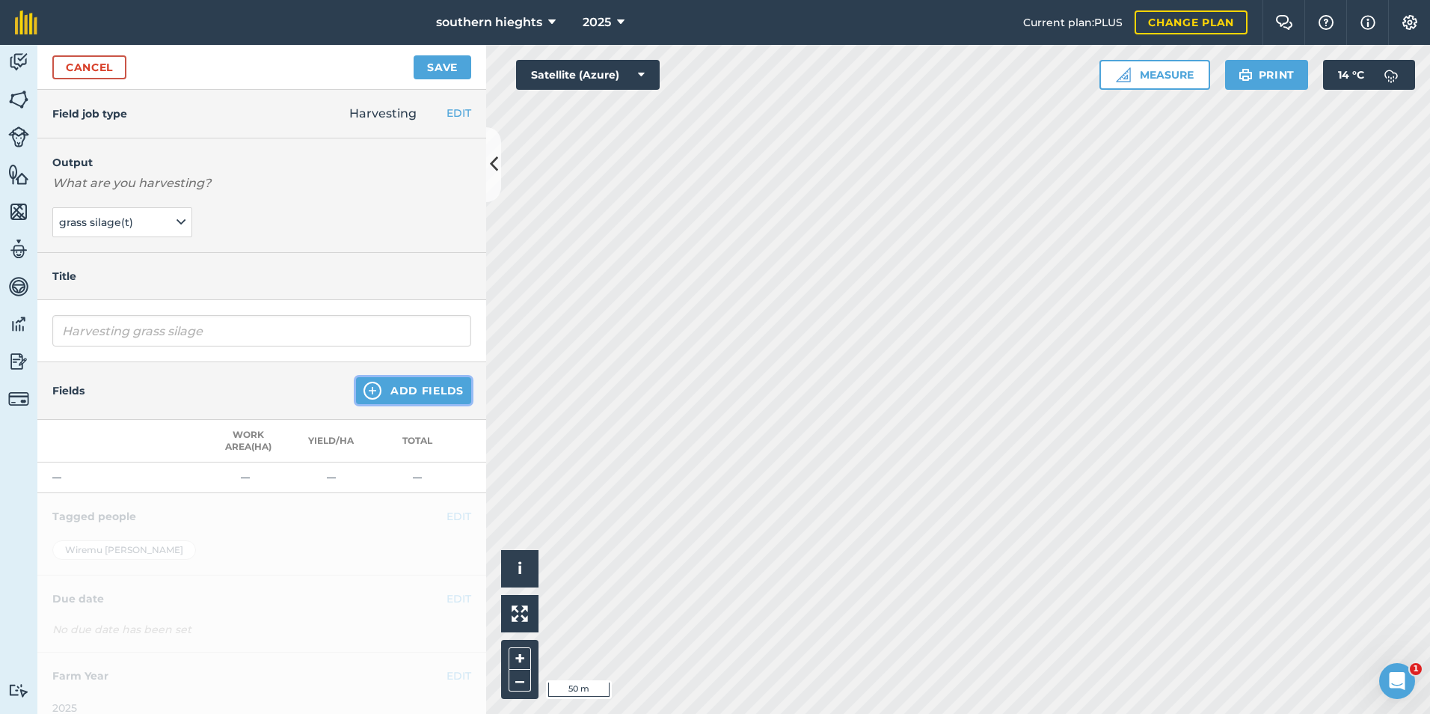
click at [417, 388] on button "Add Fields" at bounding box center [413, 390] width 115 height 27
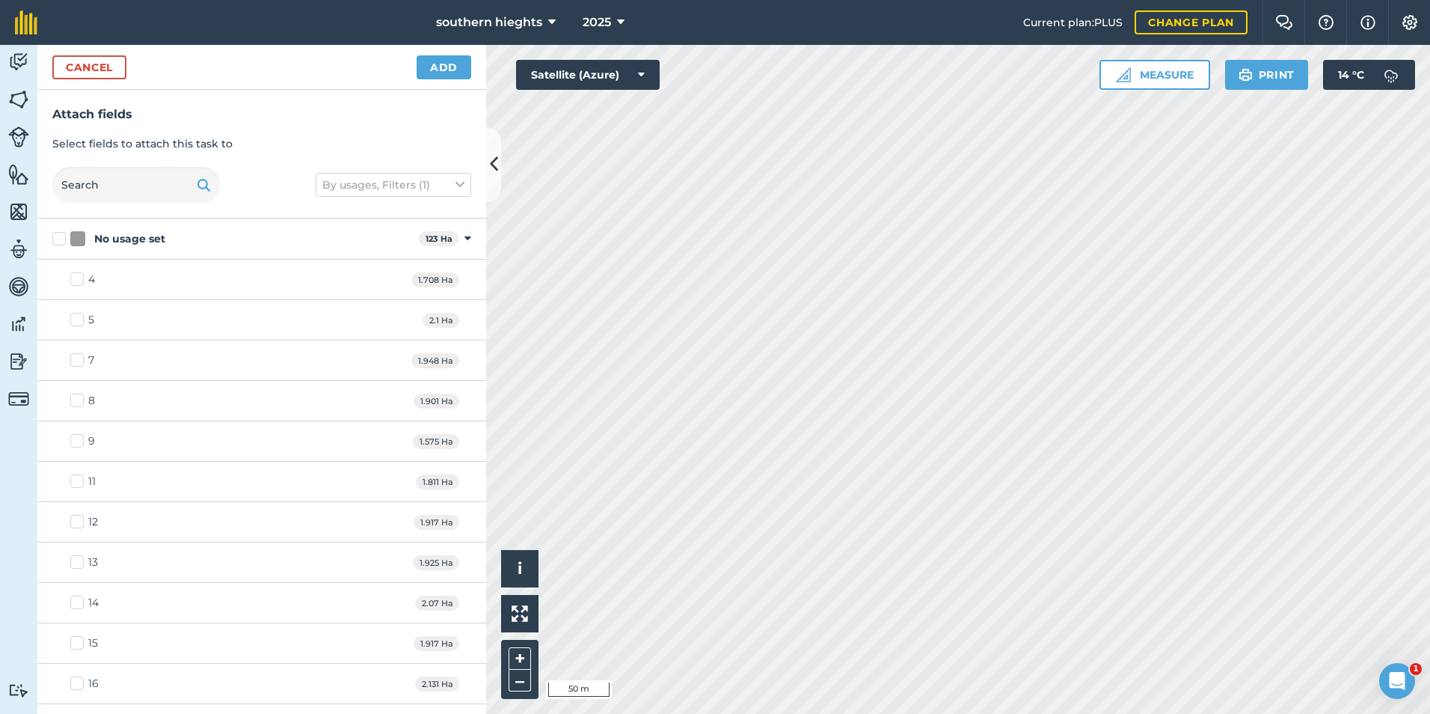
checkbox input "true"
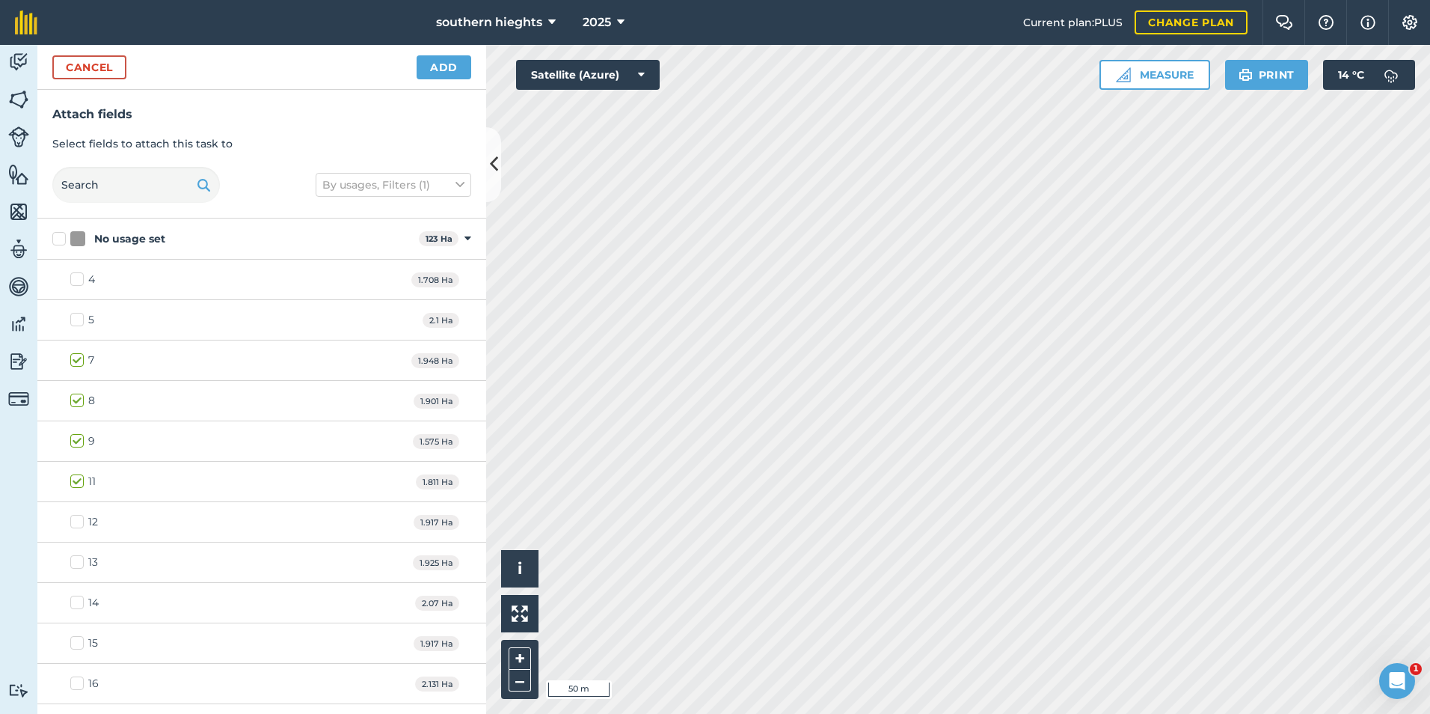
checkbox input "true"
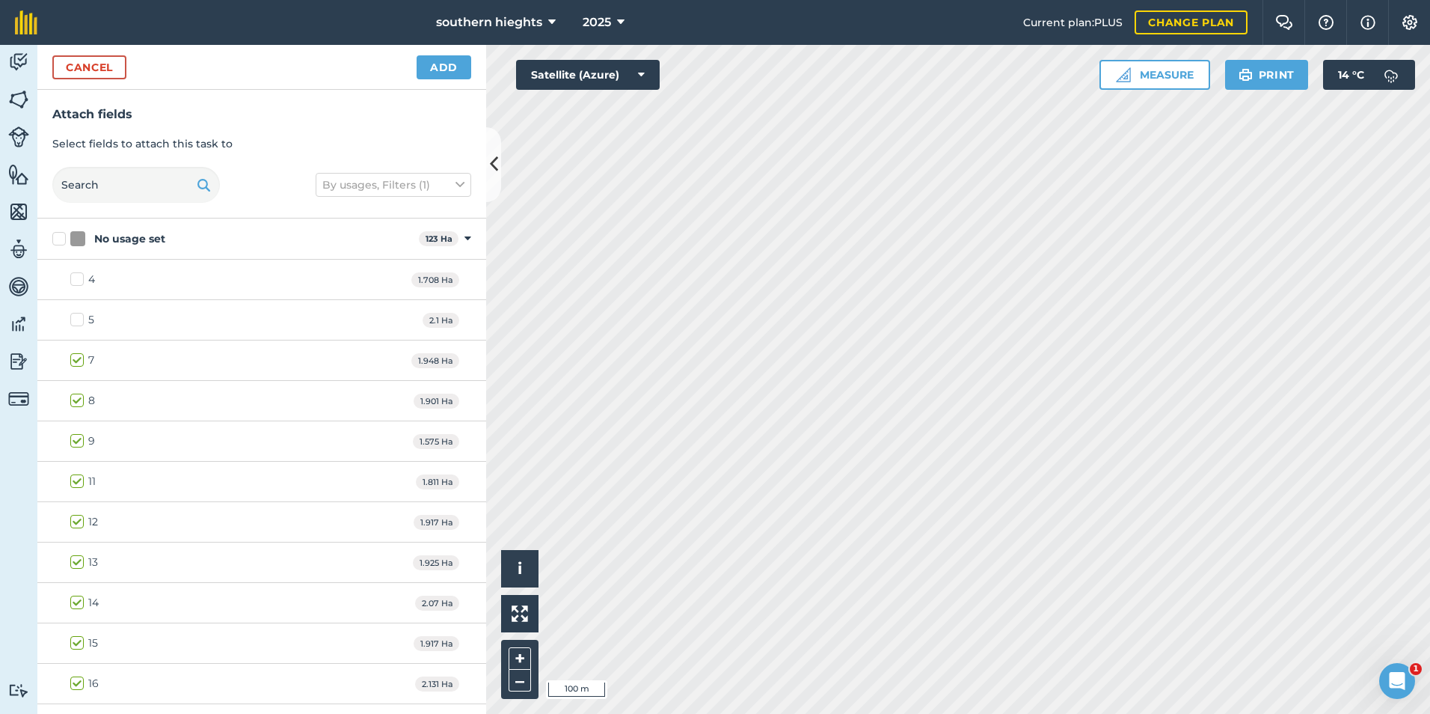
checkbox input "true"
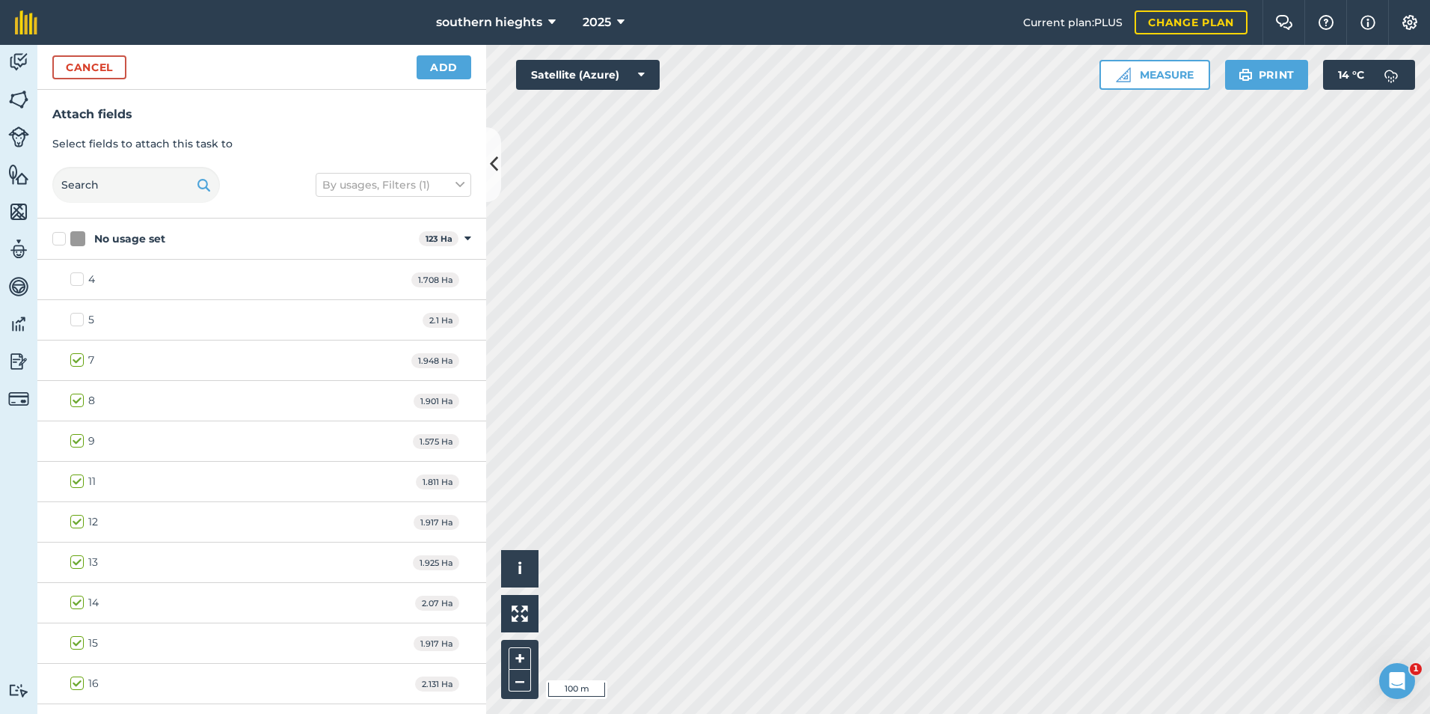
checkbox input "true"
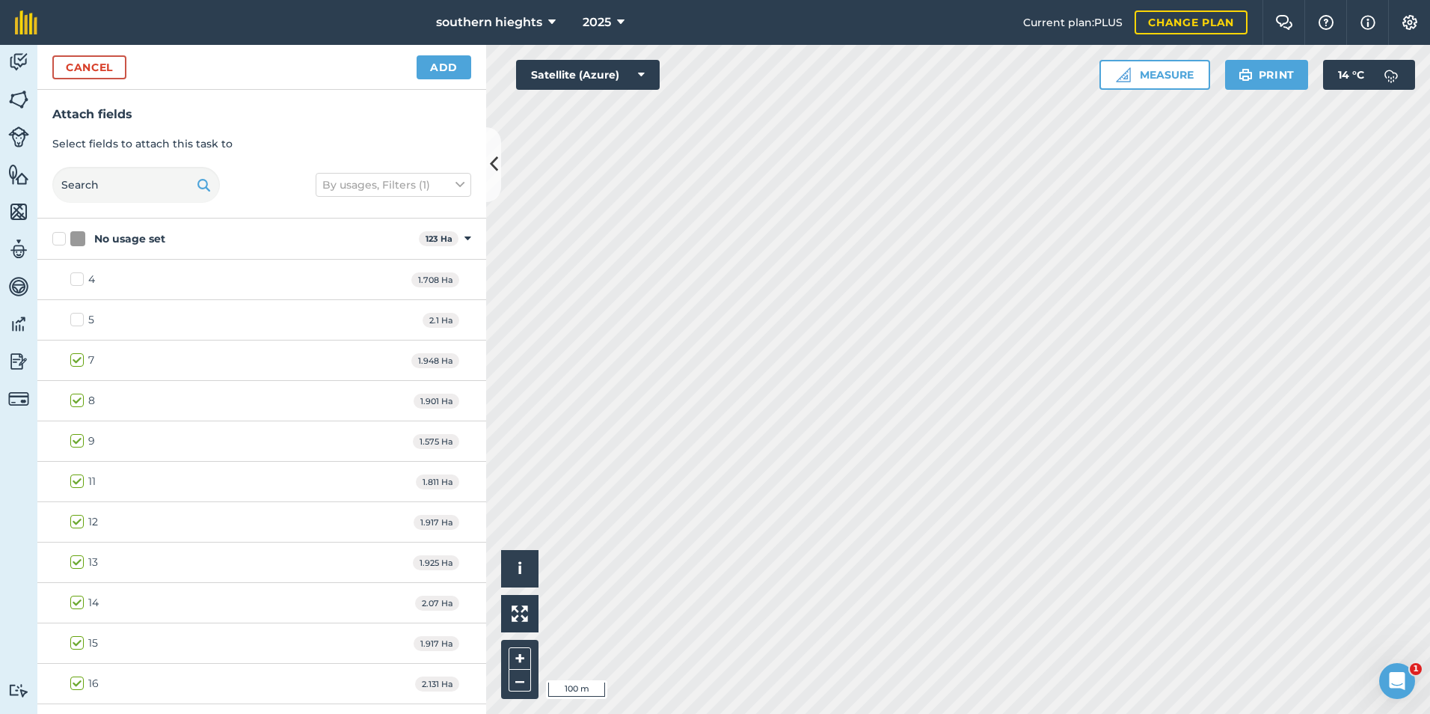
checkbox input "true"
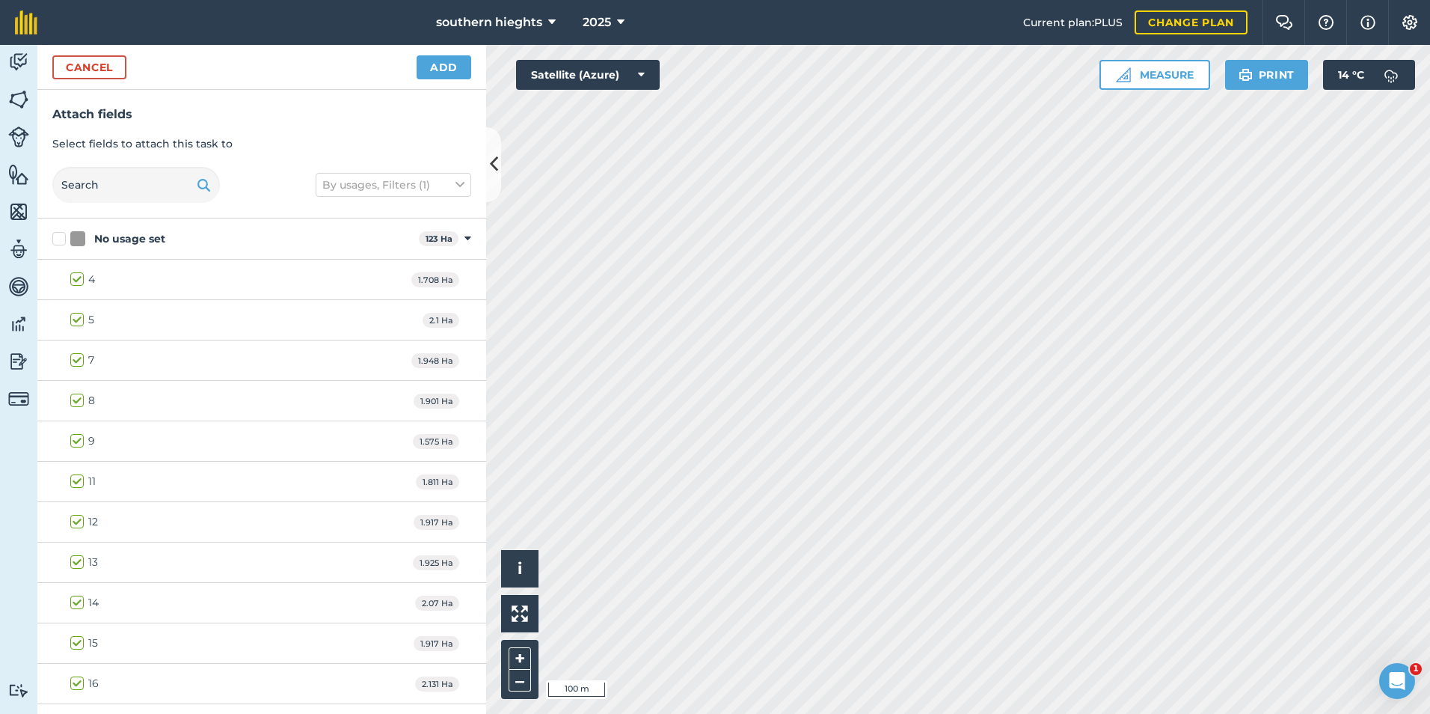
checkbox input "true"
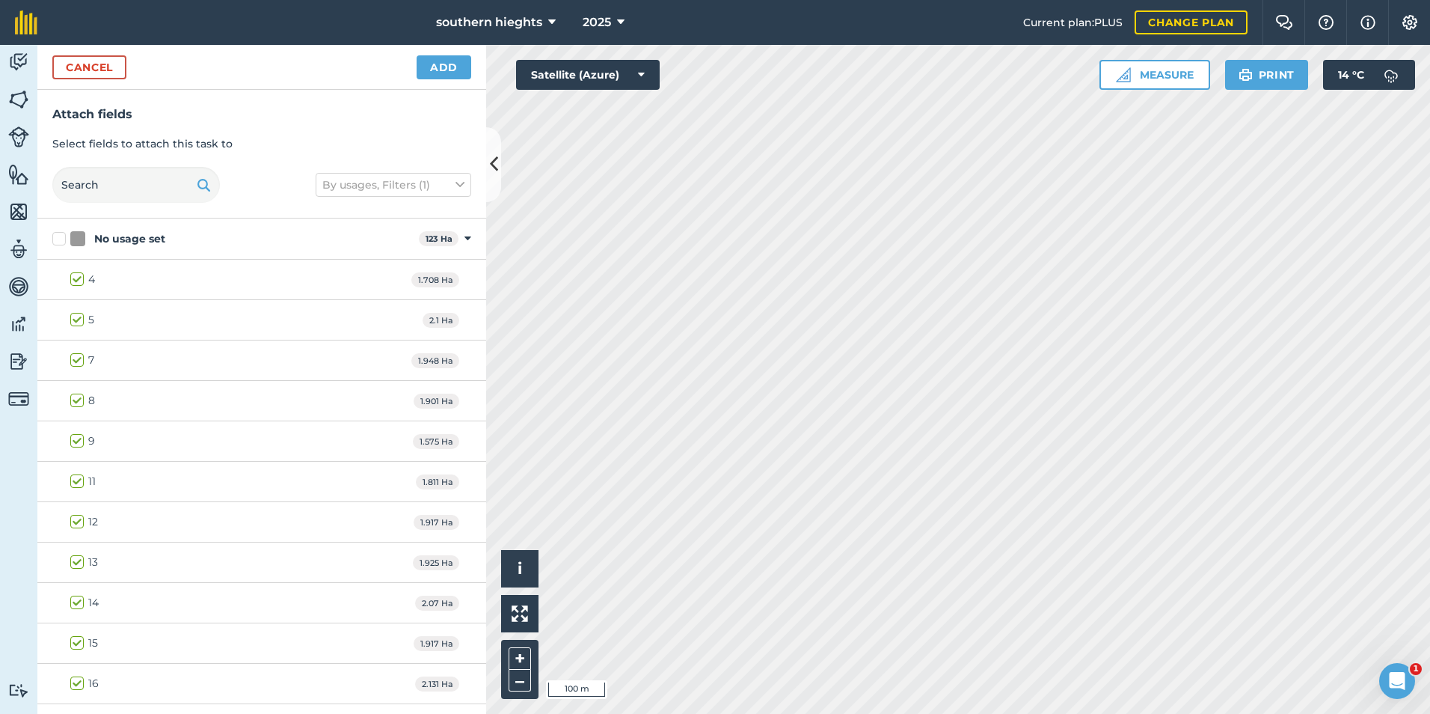
checkbox input "true"
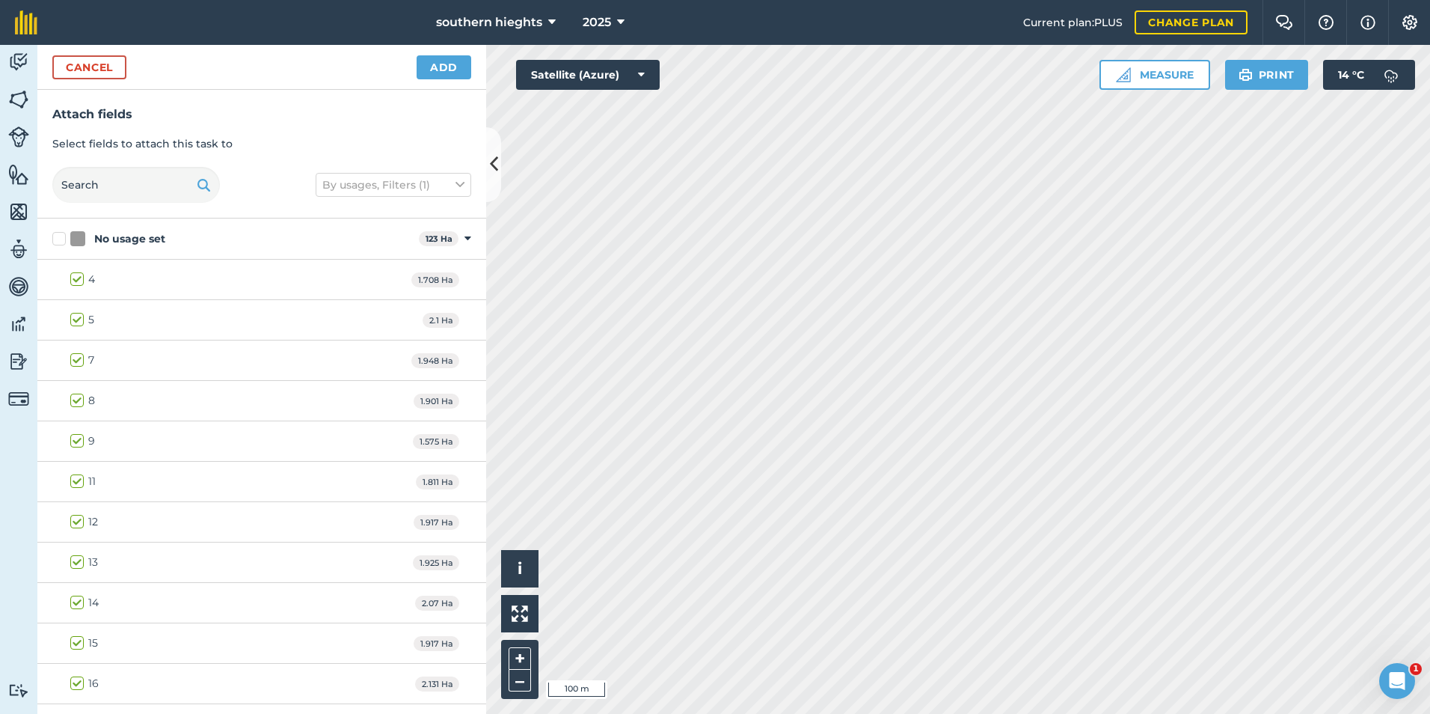
checkbox input "false"
checkbox input "true"
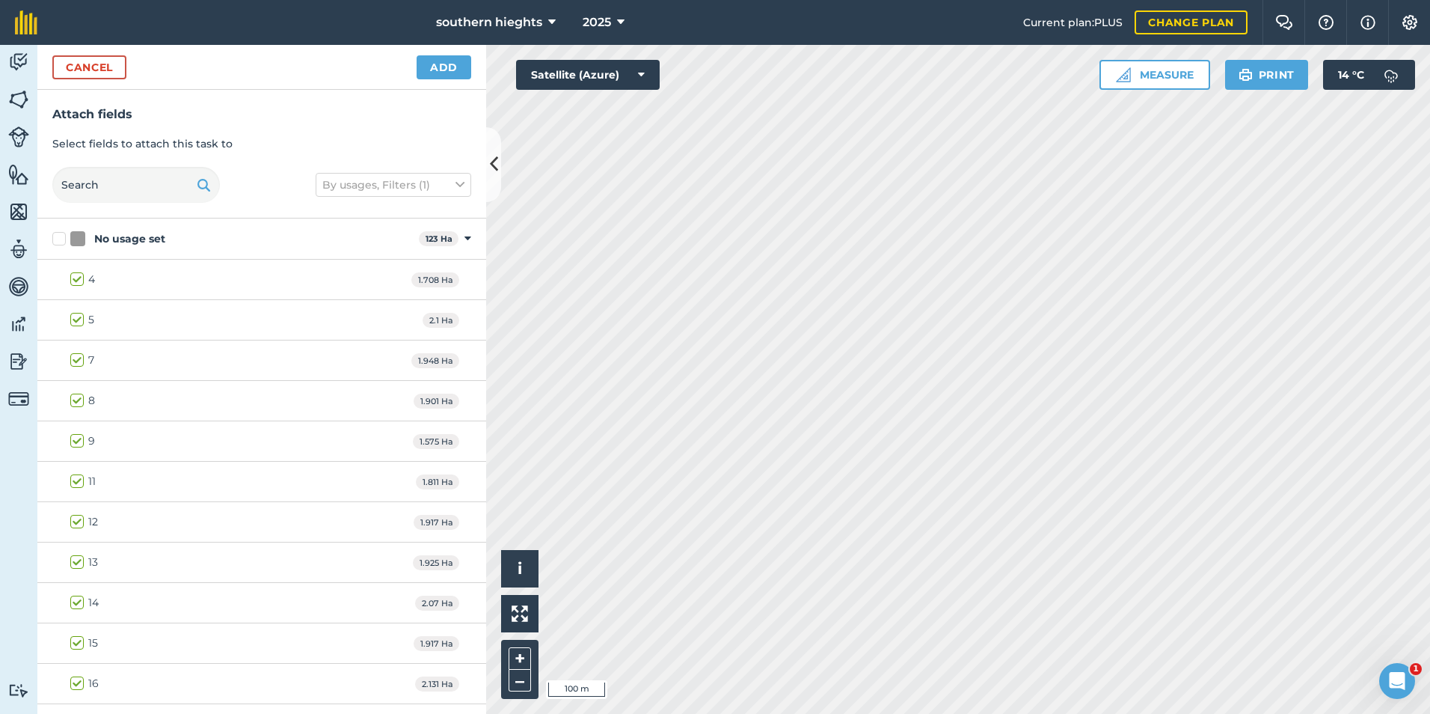
checkbox input "true"
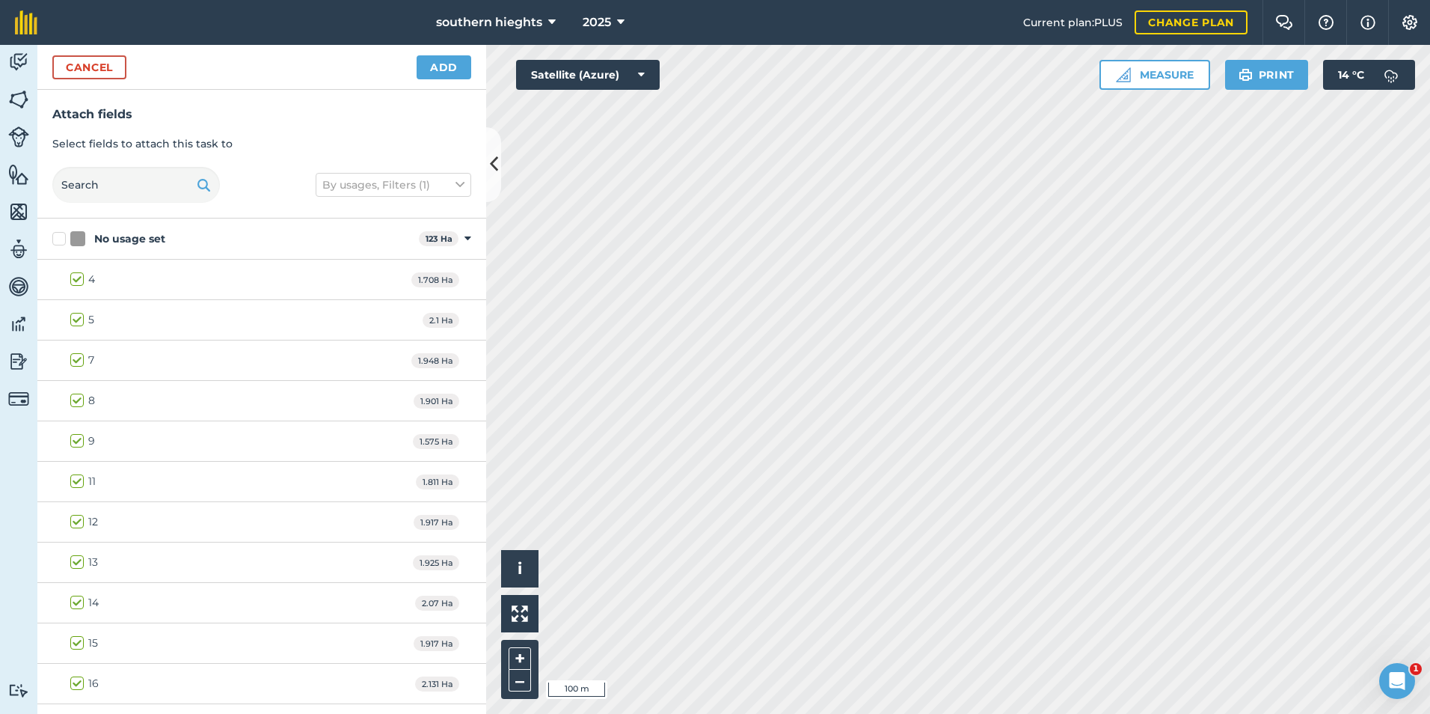
checkbox input "true"
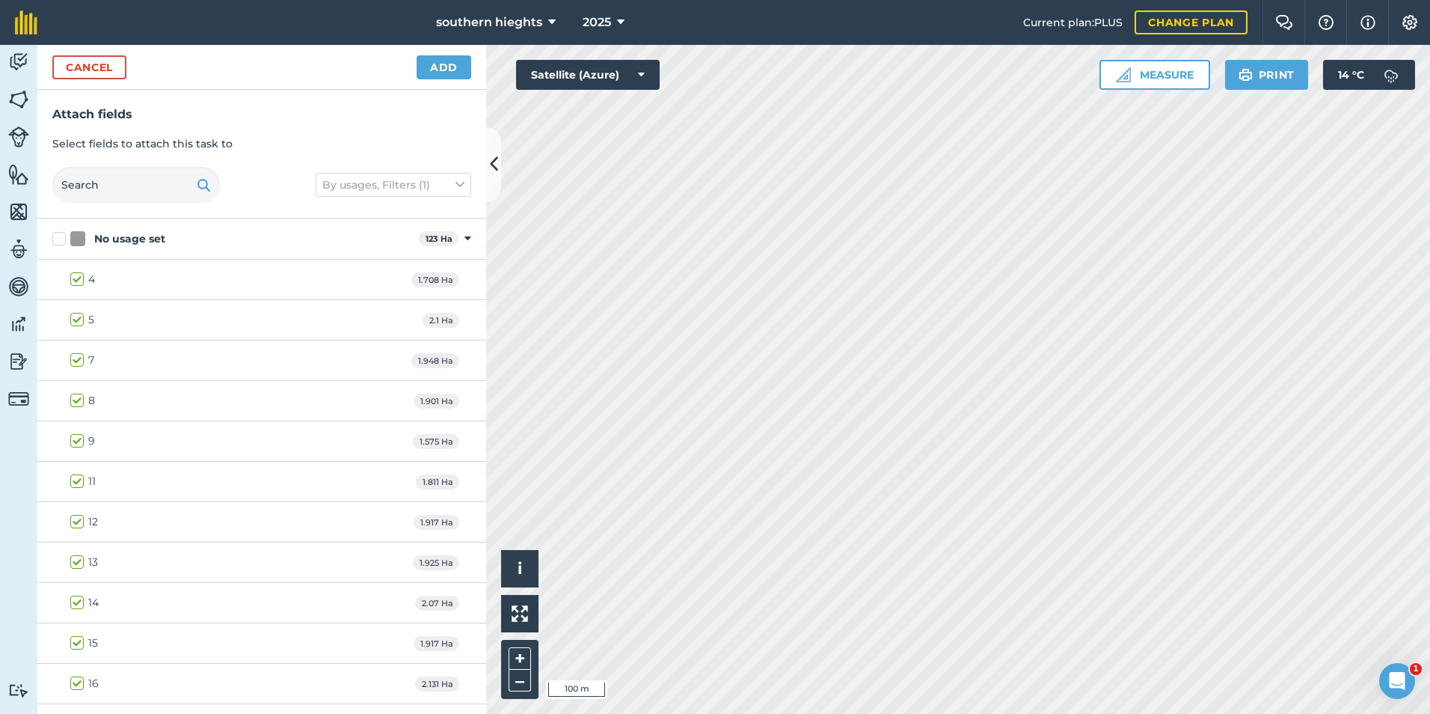
checkbox input "true"
click at [447, 74] on button "Add" at bounding box center [444, 67] width 55 height 24
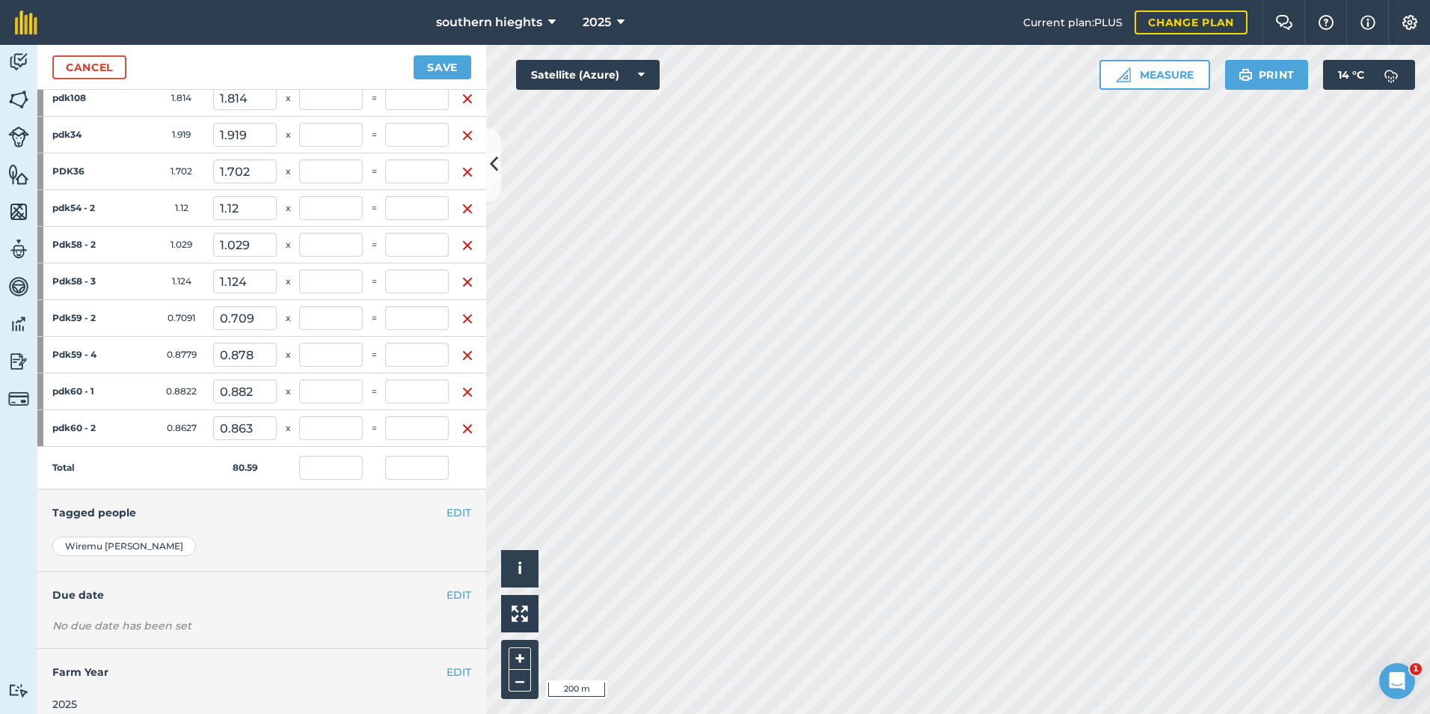
scroll to position [1911, 0]
